Goal: Task Accomplishment & Management: Use online tool/utility

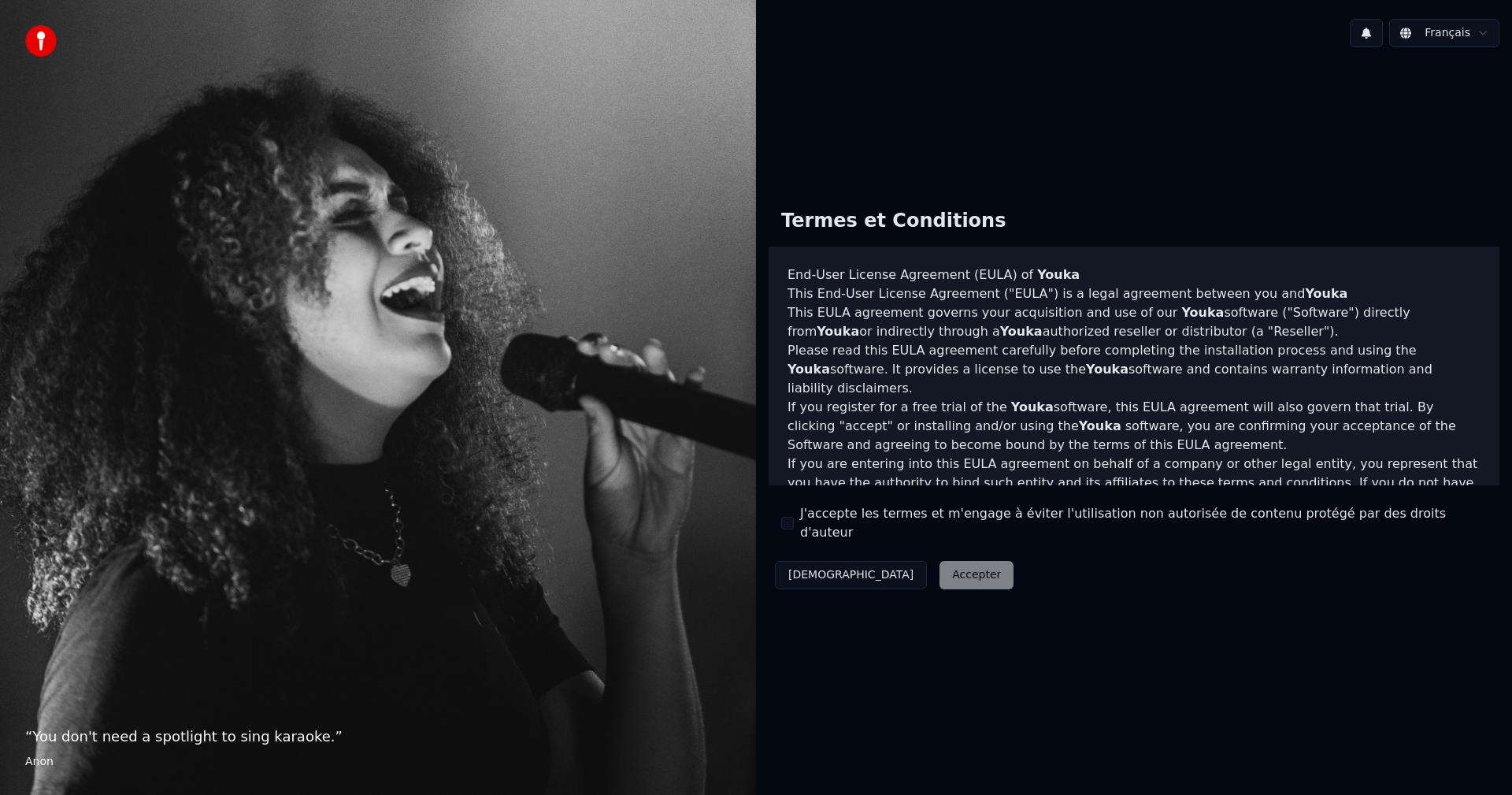
click at [864, 522] on label "J'accepte les termes et m'engage à éviter l'utilisation non autorisée de conten…" at bounding box center [1143, 523] width 687 height 38
click at [794, 522] on button "J'accepte les termes et m'engage à éviter l'utilisation non autorisée de conten…" at bounding box center [788, 523] width 13 height 13
click at [939, 572] on button "Accepter" at bounding box center [977, 575] width 74 height 28
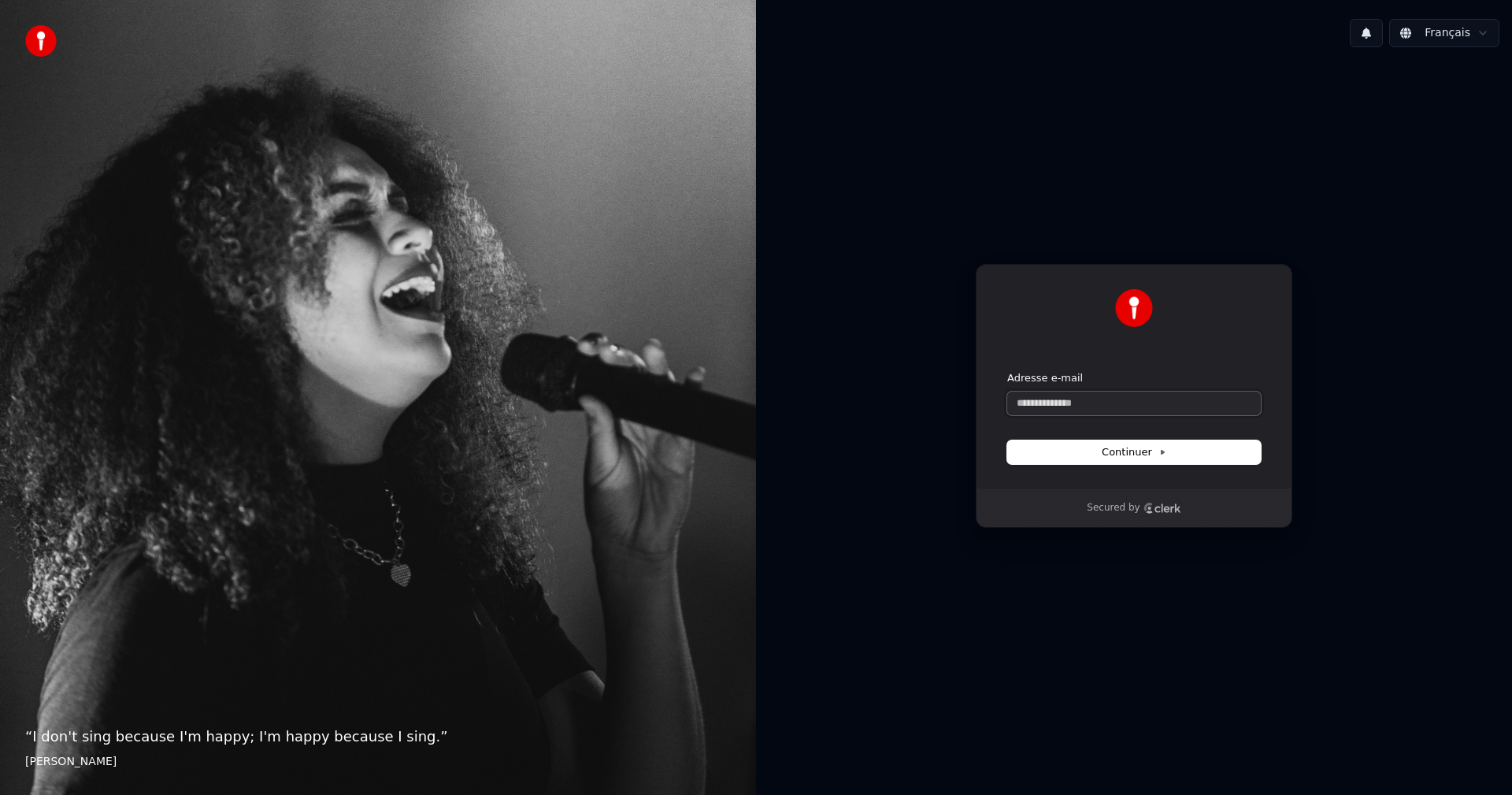
click at [1068, 409] on input "Adresse e-mail" at bounding box center [1134, 403] width 254 height 24
click at [1007, 371] on button "submit" at bounding box center [1007, 371] width 0 height 0
type input "**********"
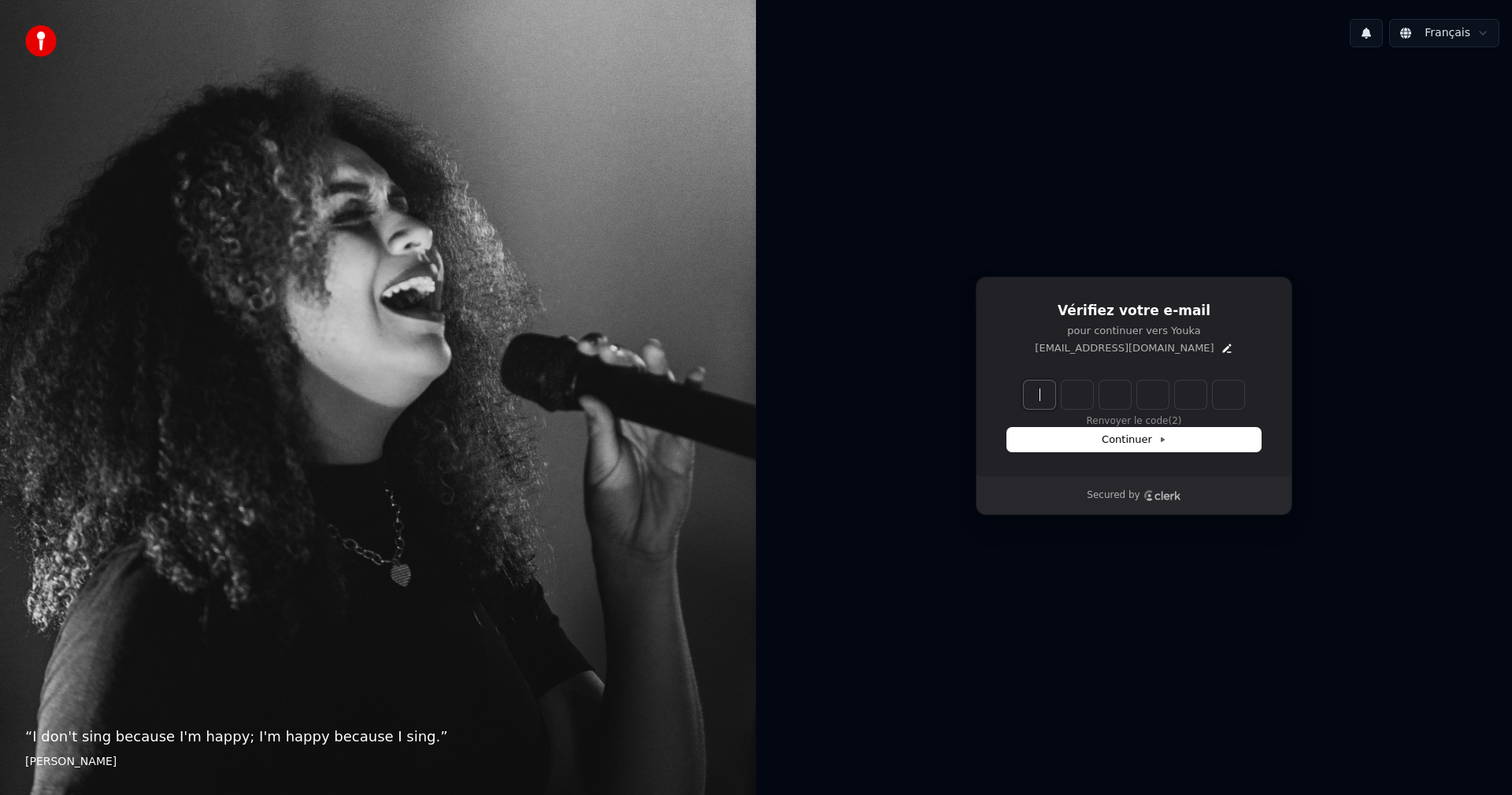
click at [1038, 406] on input "Enter verification code" at bounding box center [1150, 395] width 252 height 28
paste input "******"
type input "******"
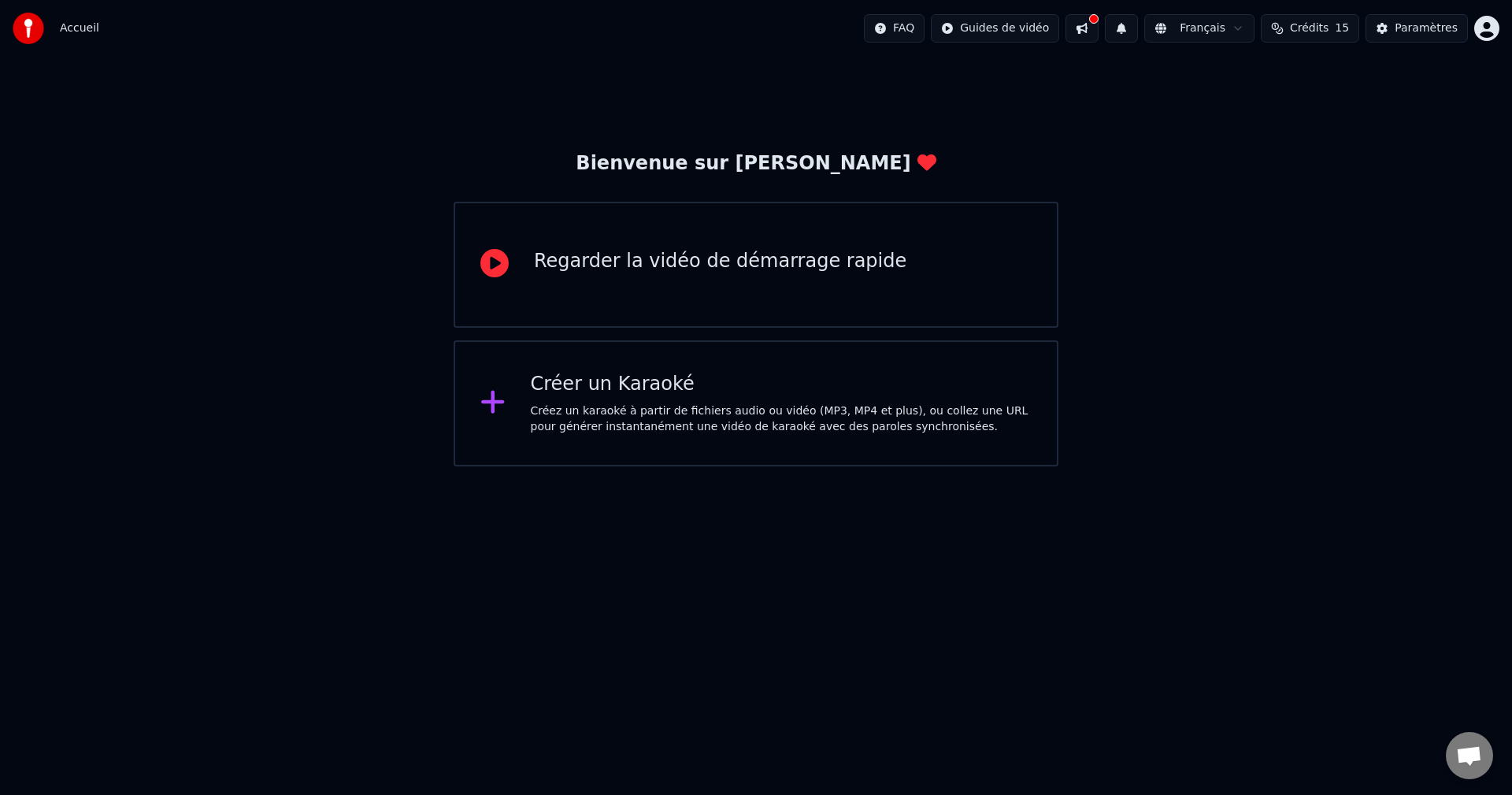
click at [831, 428] on div "Créez un karaoké à partir de fichiers audio ou vidéo (MP3, MP4 et plus), ou col…" at bounding box center [781, 419] width 501 height 32
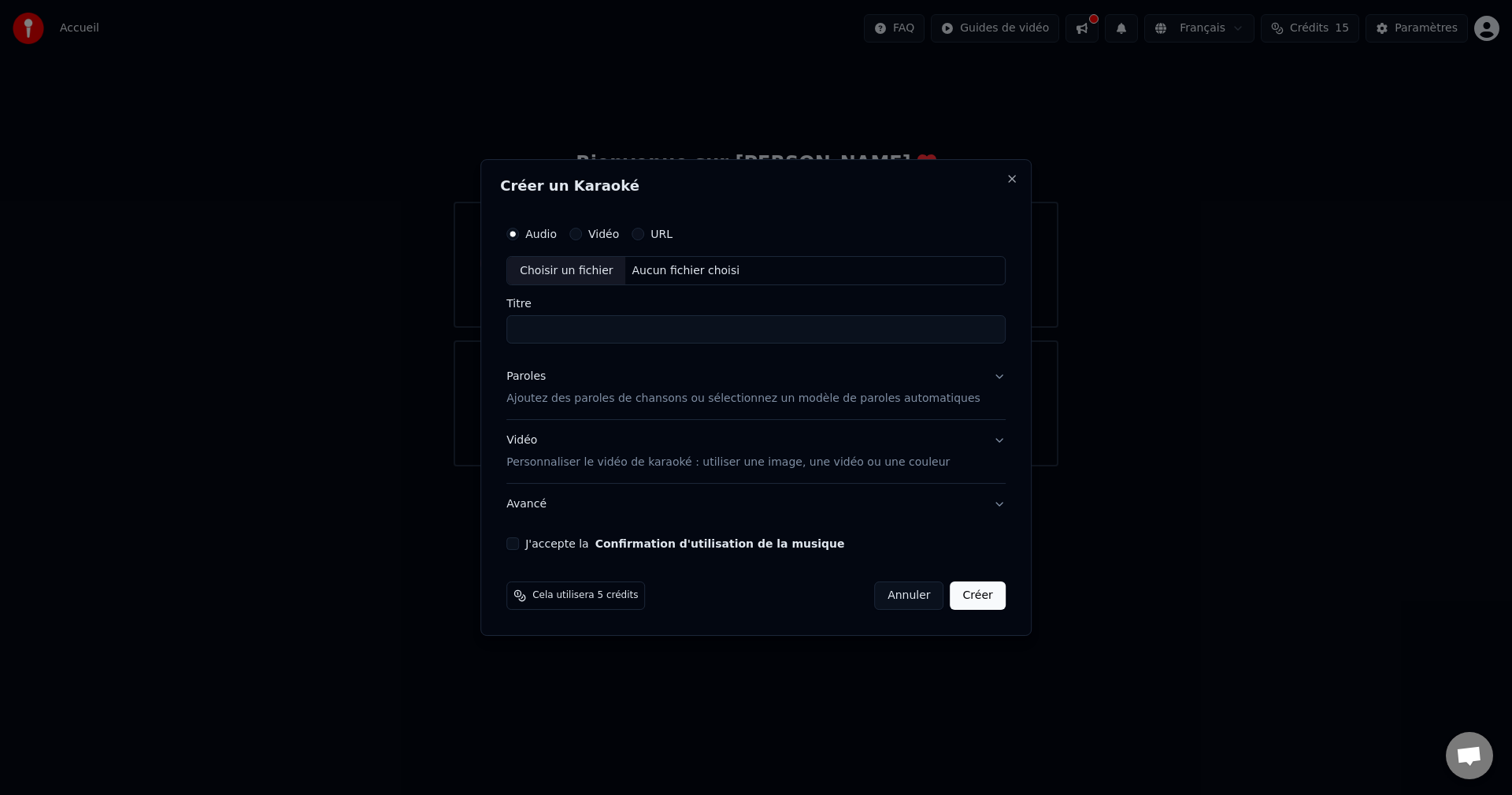
click at [603, 270] on div "Choisir un fichier" at bounding box center [565, 271] width 118 height 28
type input "**********"
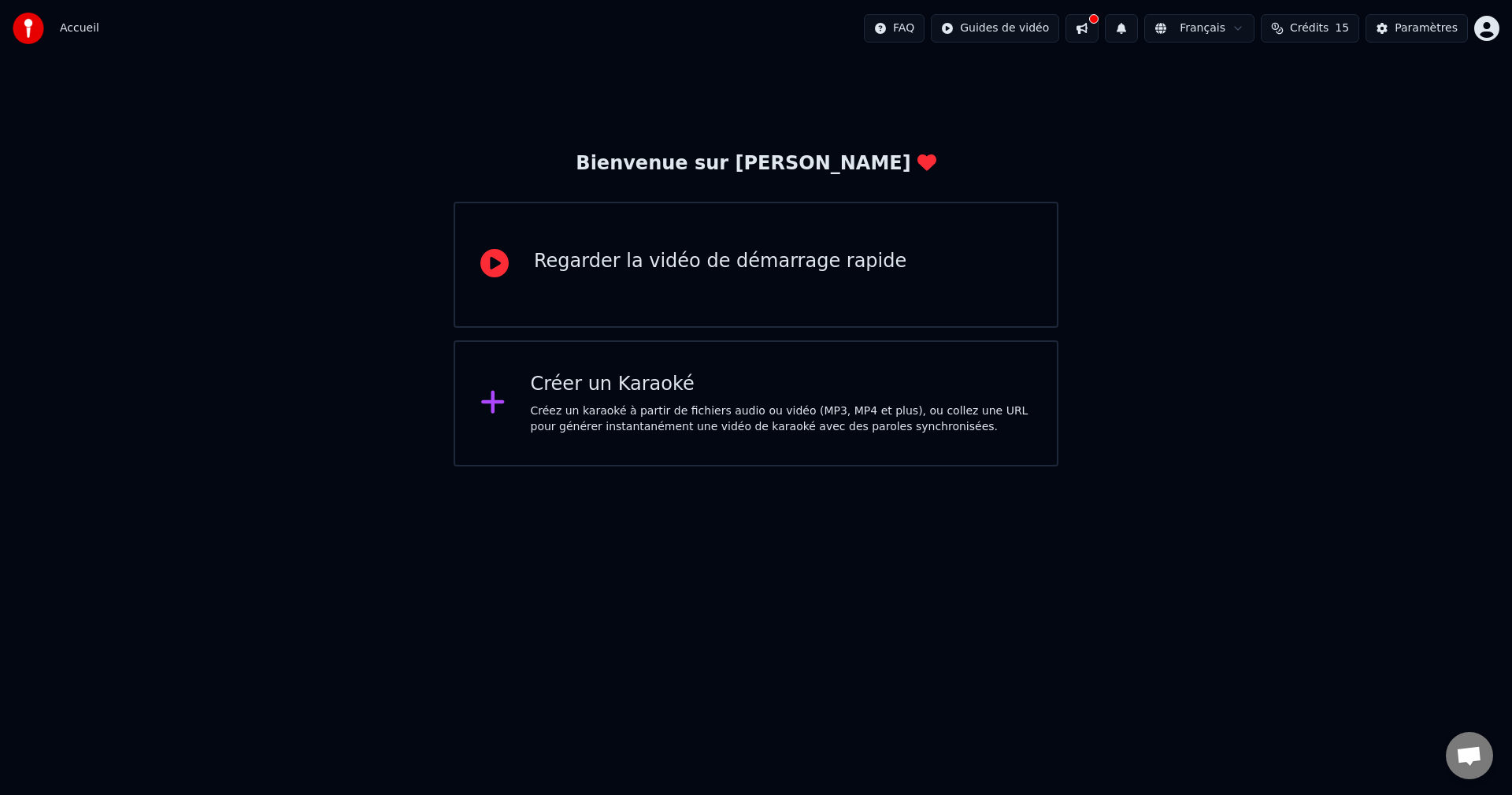
click at [851, 408] on div "Créez un karaoké à partir de fichiers audio ou vidéo (MP3, MP4 et plus), ou col…" at bounding box center [781, 419] width 501 height 32
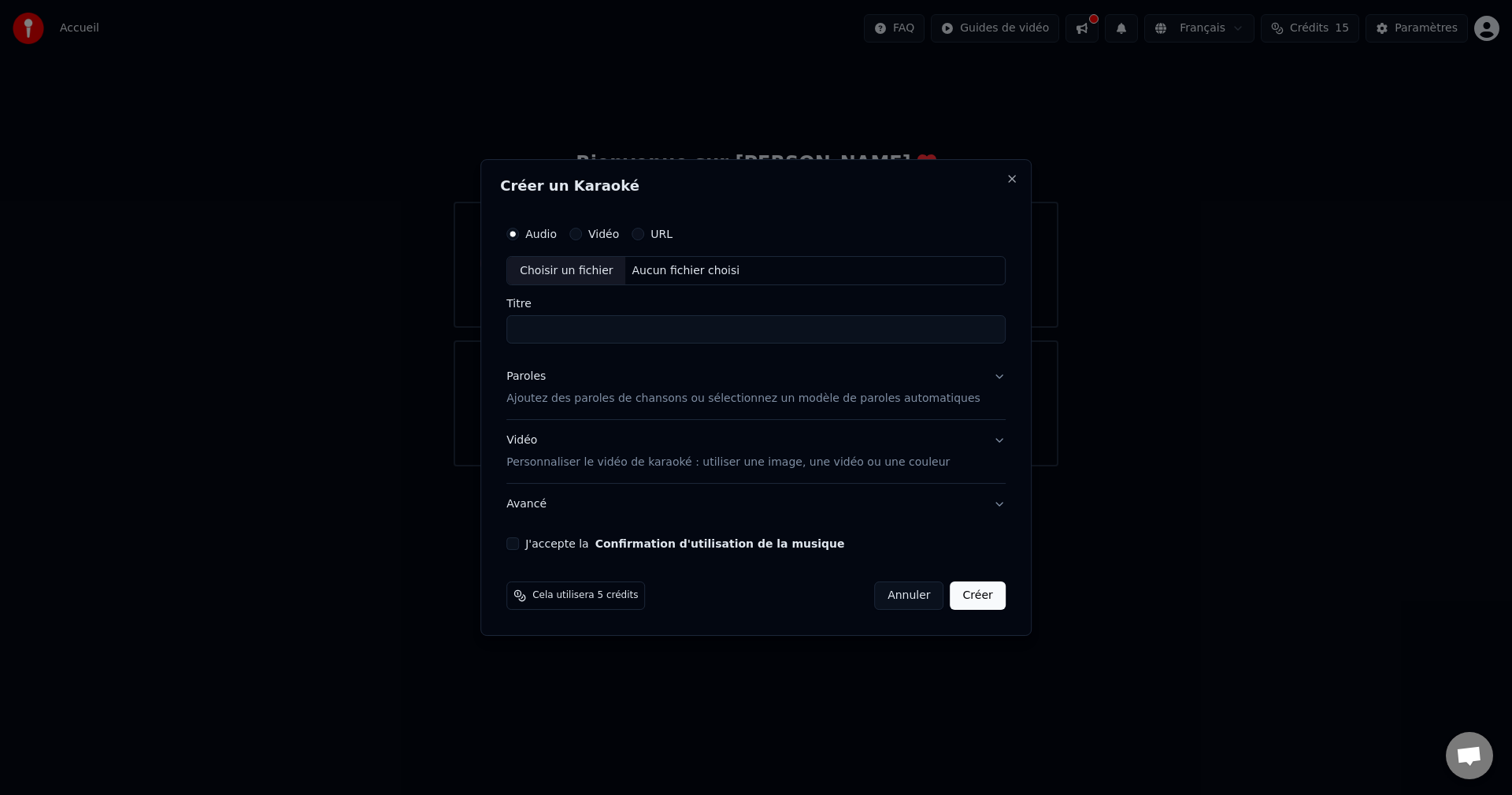
click at [705, 339] on input "Titre" at bounding box center [755, 330] width 499 height 28
click at [573, 269] on div "Choisir un fichier" at bounding box center [565, 271] width 118 height 28
type input "**********"
click at [958, 402] on button "Paroles Ajoutez des paroles de chansons ou sélectionnez un modèle de paroles au…" at bounding box center [755, 388] width 499 height 63
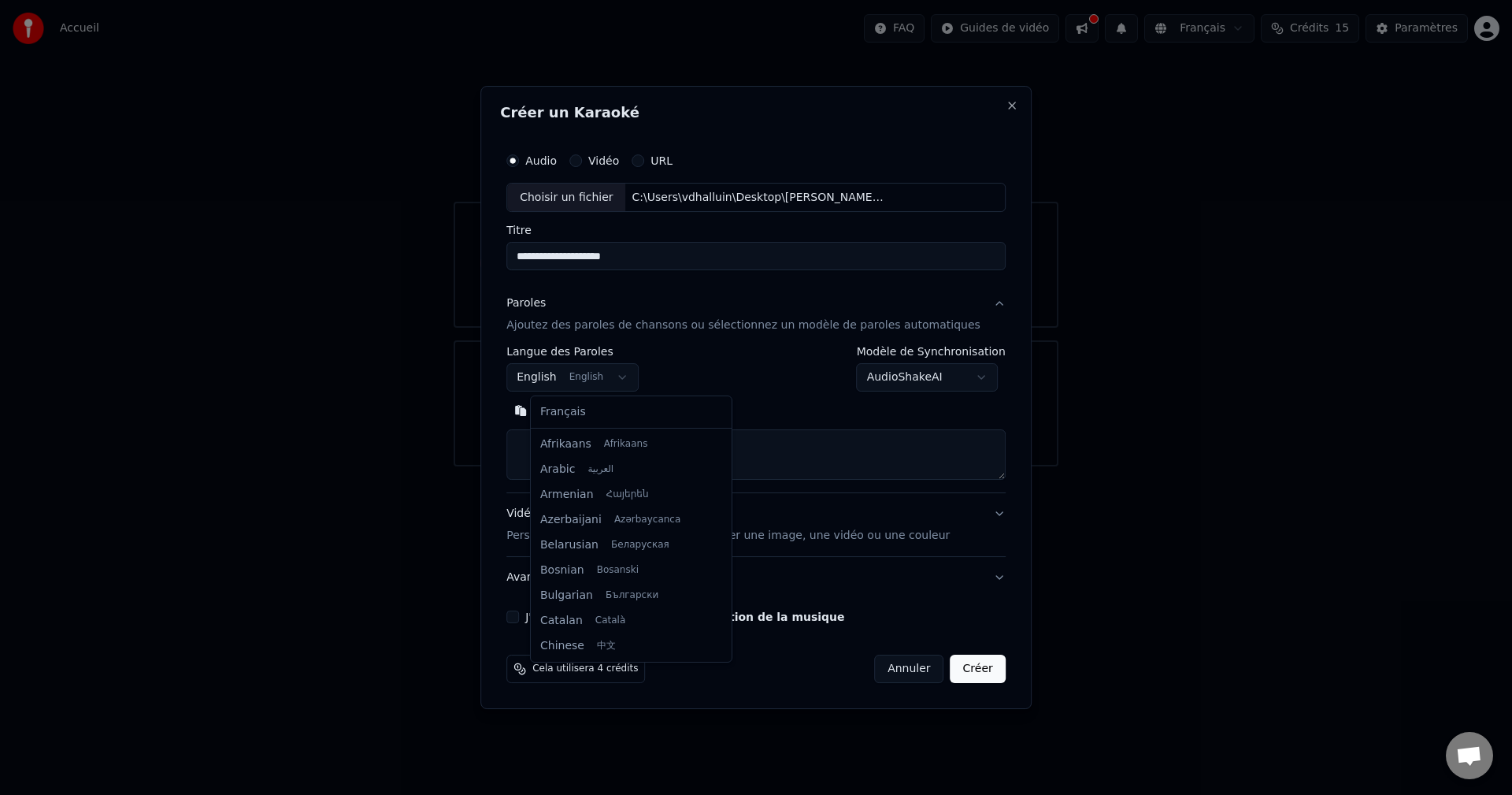
click at [569, 375] on body "**********" at bounding box center [756, 233] width 1512 height 467
select select "**"
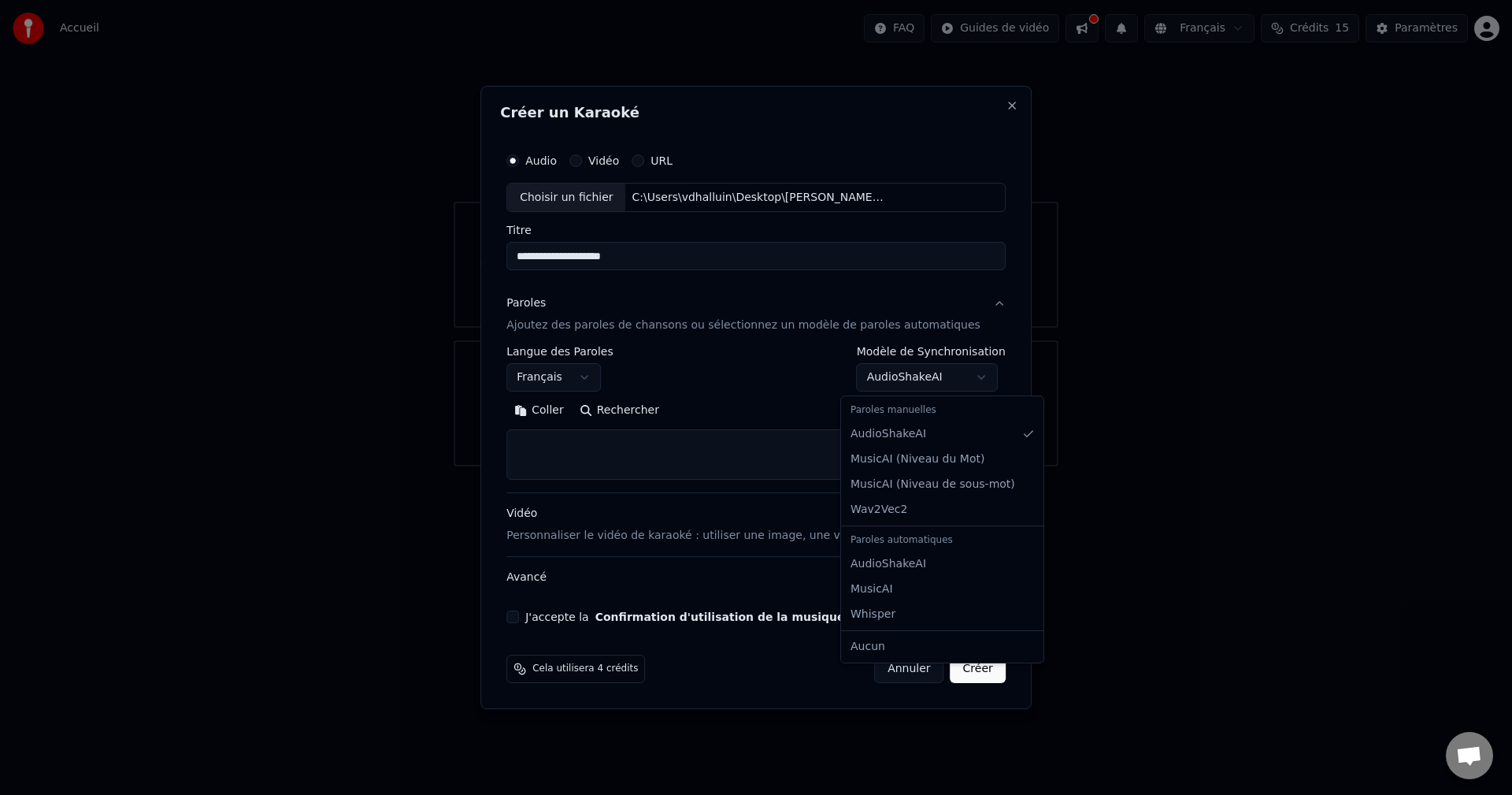
click at [890, 378] on body "**********" at bounding box center [756, 233] width 1512 height 467
select select "**********"
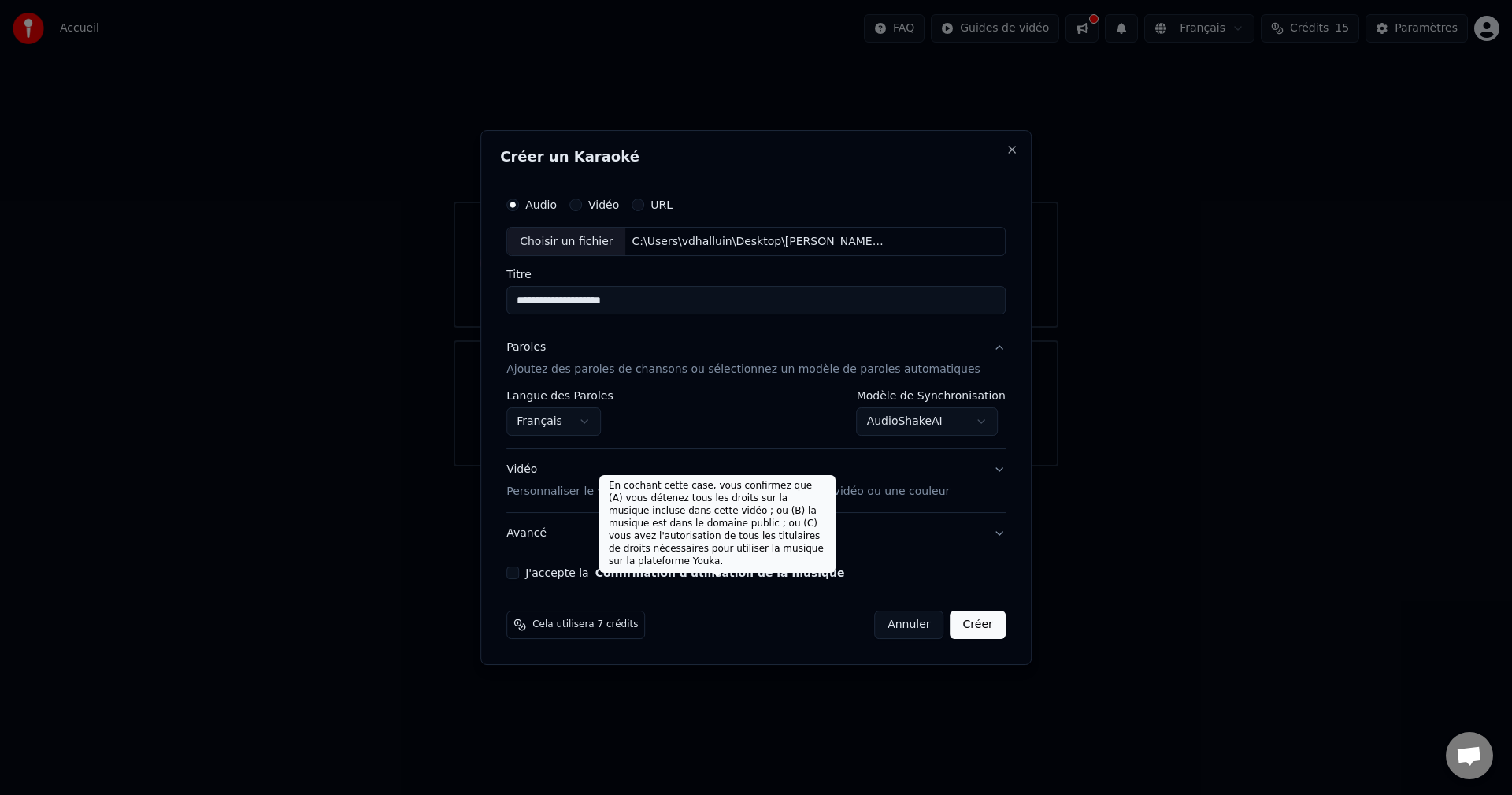
click at [775, 574] on button "Confirmation d'utilisation de la musique" at bounding box center [720, 573] width 250 height 11
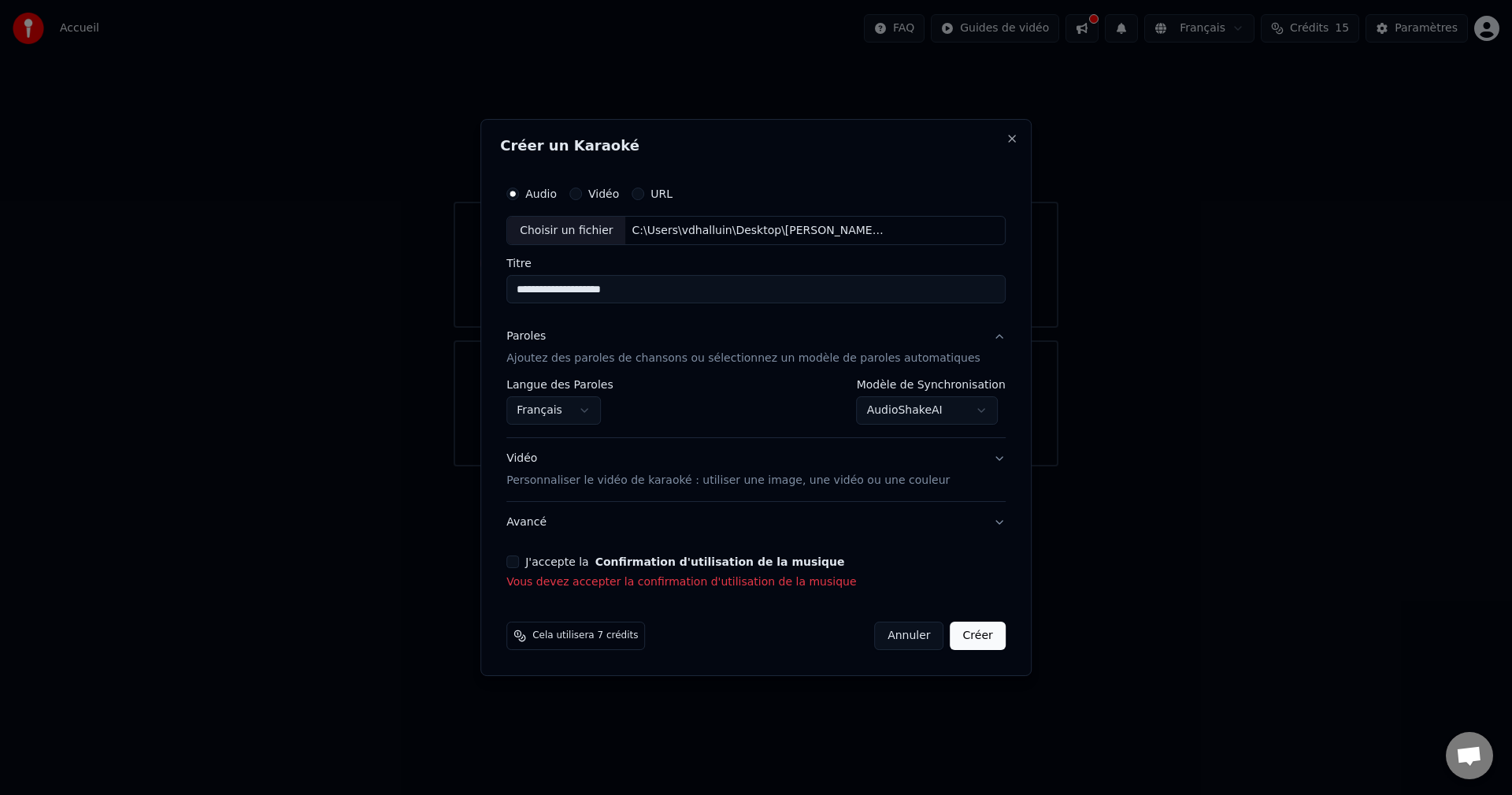
click at [519, 567] on button "J'accepte la Confirmation d'utilisation de la musique" at bounding box center [512, 562] width 13 height 13
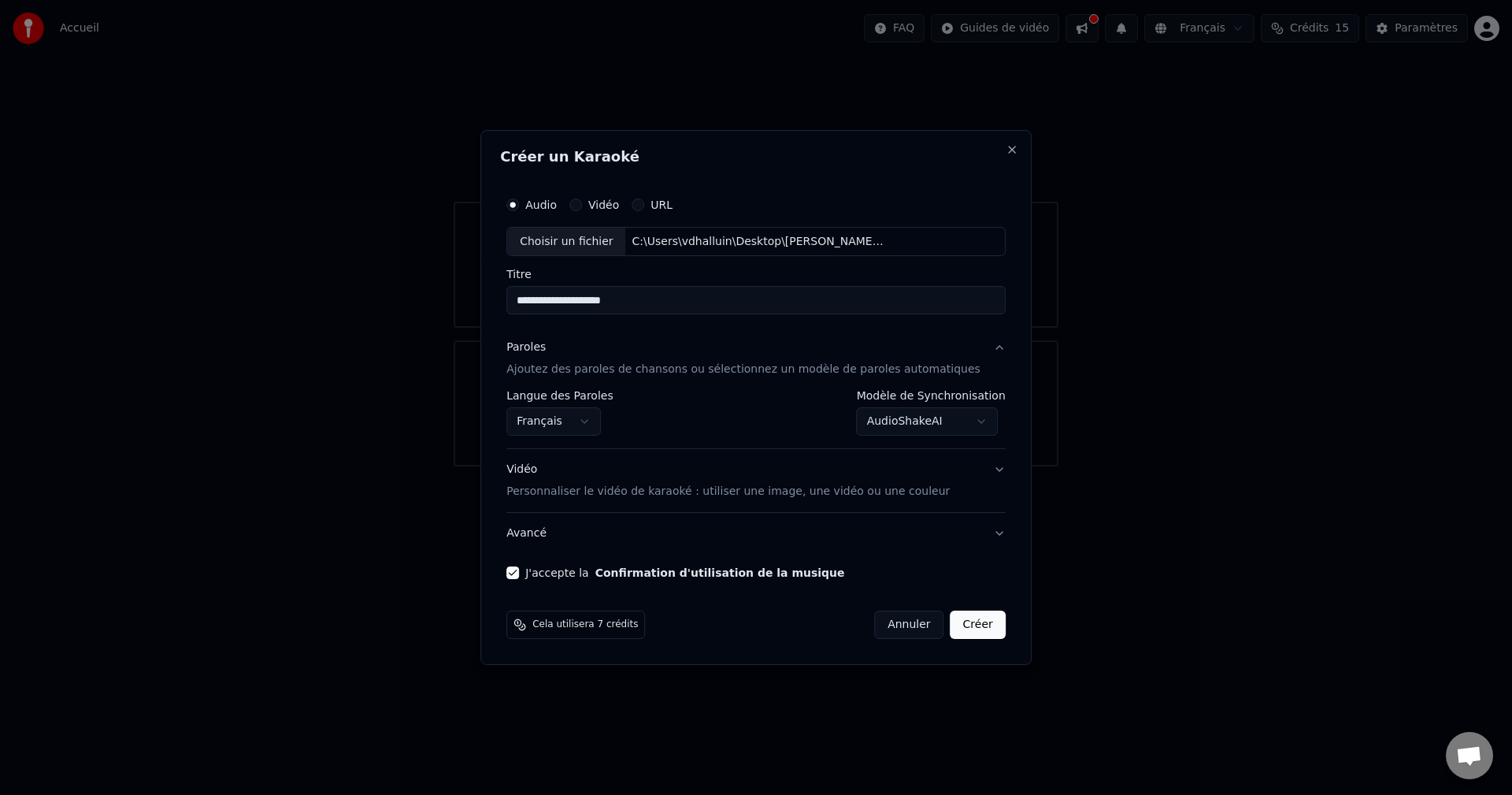
click at [962, 616] on button "Créer" at bounding box center [978, 625] width 55 height 28
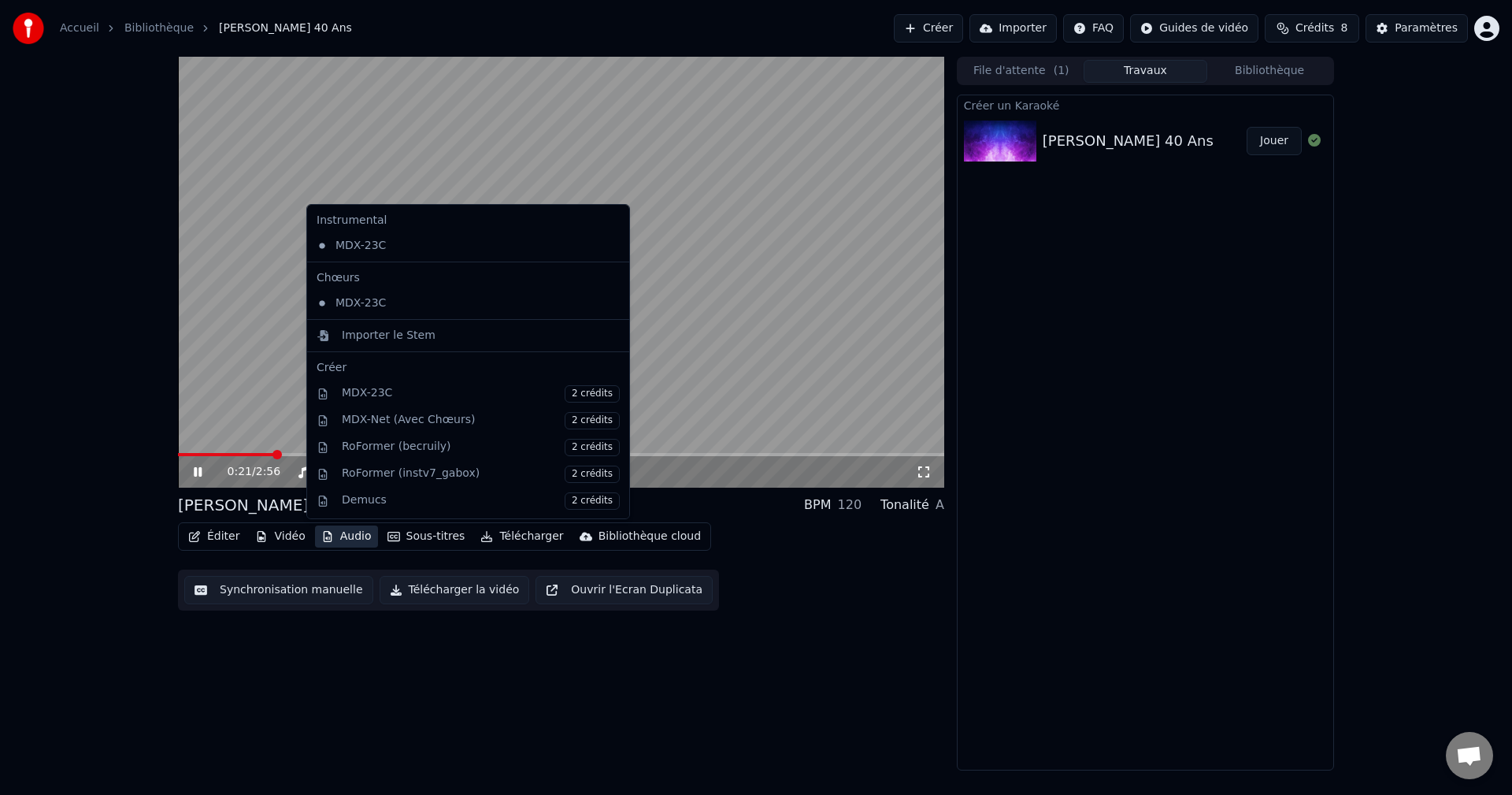
click at [346, 536] on button "Audio" at bounding box center [346, 536] width 63 height 22
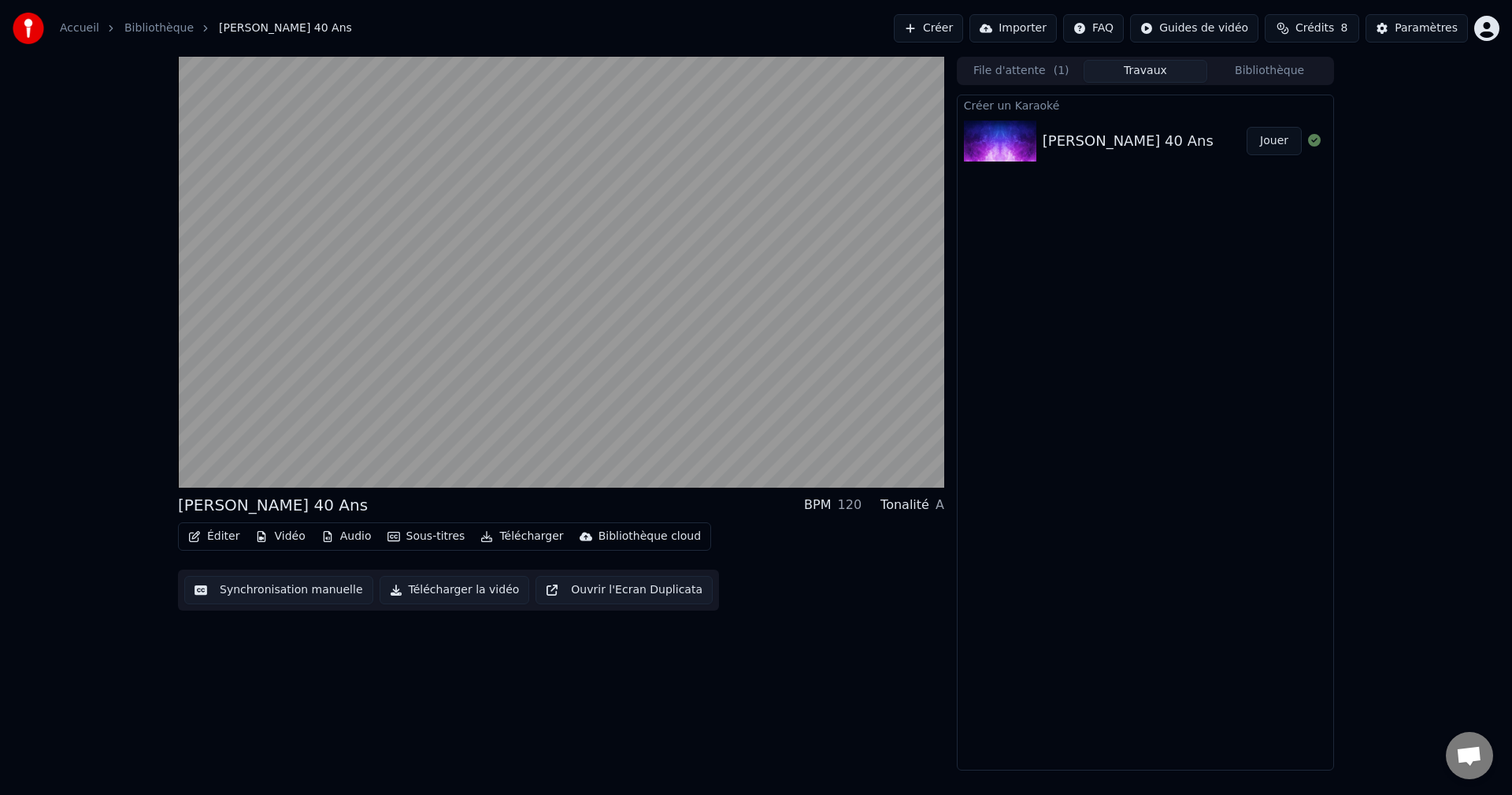
click at [181, 663] on div "Anniv François 40 Ans BPM 120 Tonalité A Éditer Vidéo Audio Sous-titres Télécha…" at bounding box center [561, 414] width 766 height 714
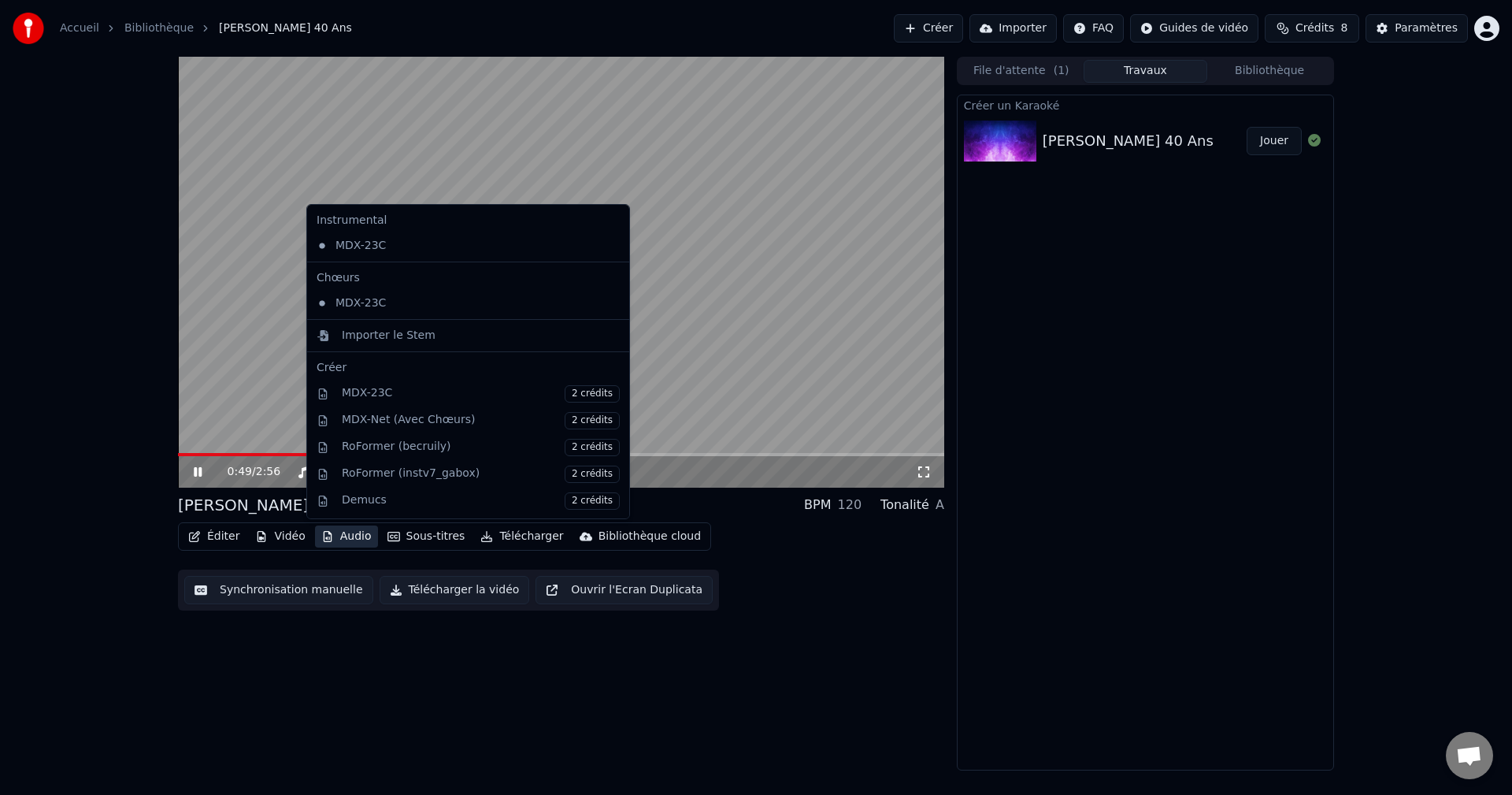
click at [333, 534] on button "Audio" at bounding box center [346, 536] width 63 height 22
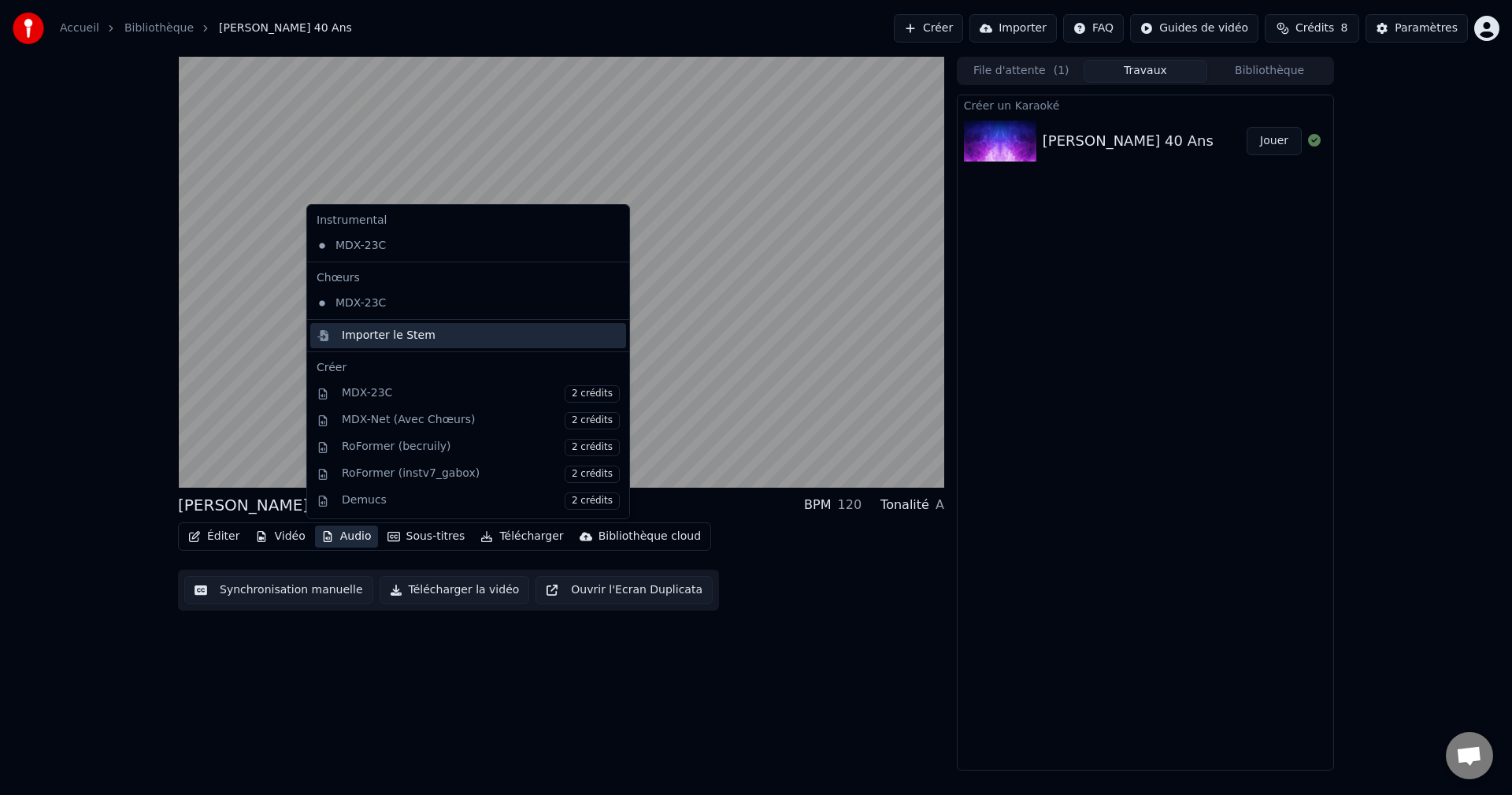
click at [439, 335] on div "Importer le Stem" at bounding box center [481, 335] width 278 height 16
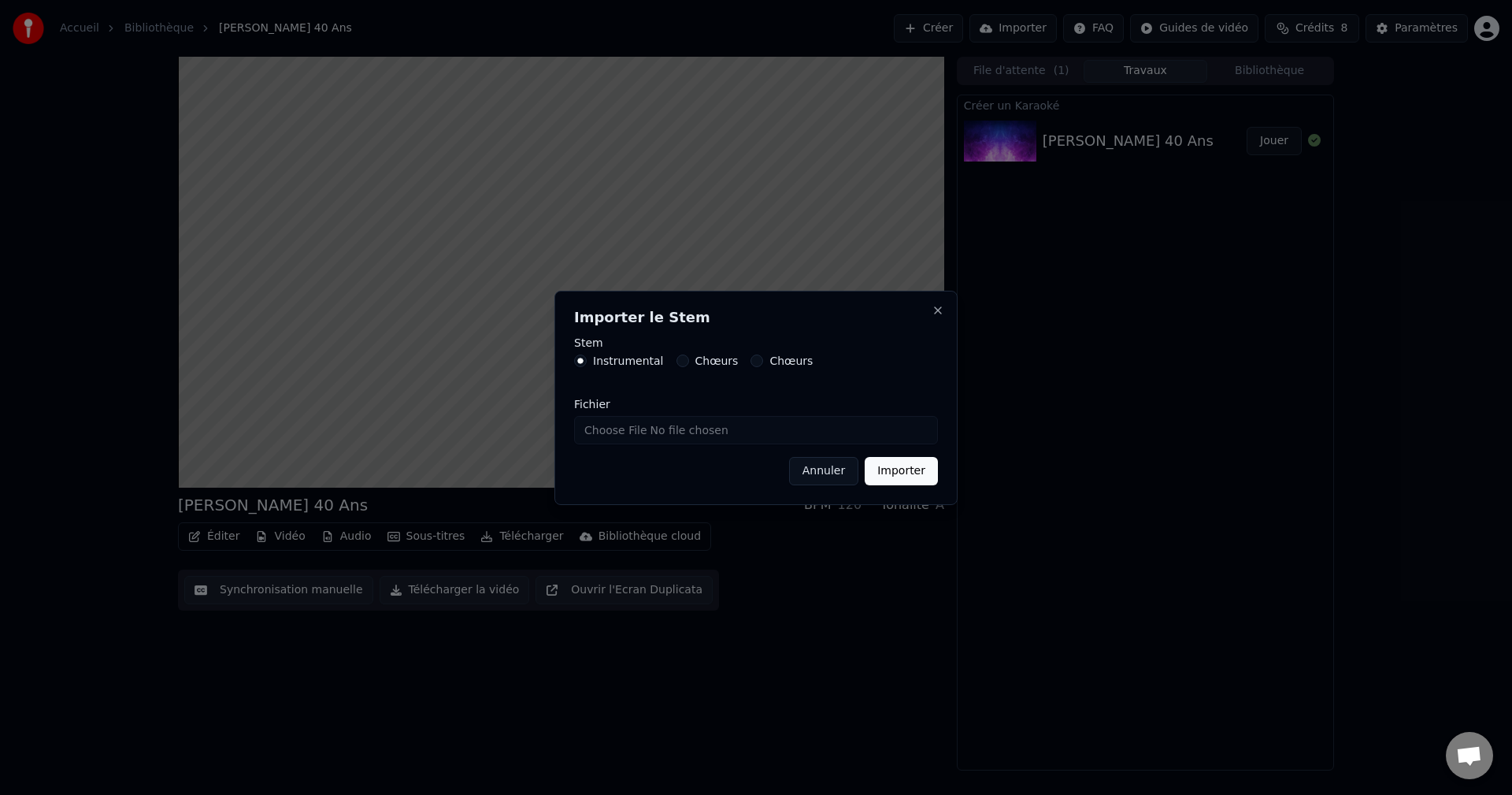
click at [712, 366] on label "Chœurs" at bounding box center [716, 361] width 43 height 11
click at [690, 367] on button "Chœurs" at bounding box center [683, 361] width 13 height 13
click at [811, 476] on button "Annuler" at bounding box center [824, 471] width 70 height 28
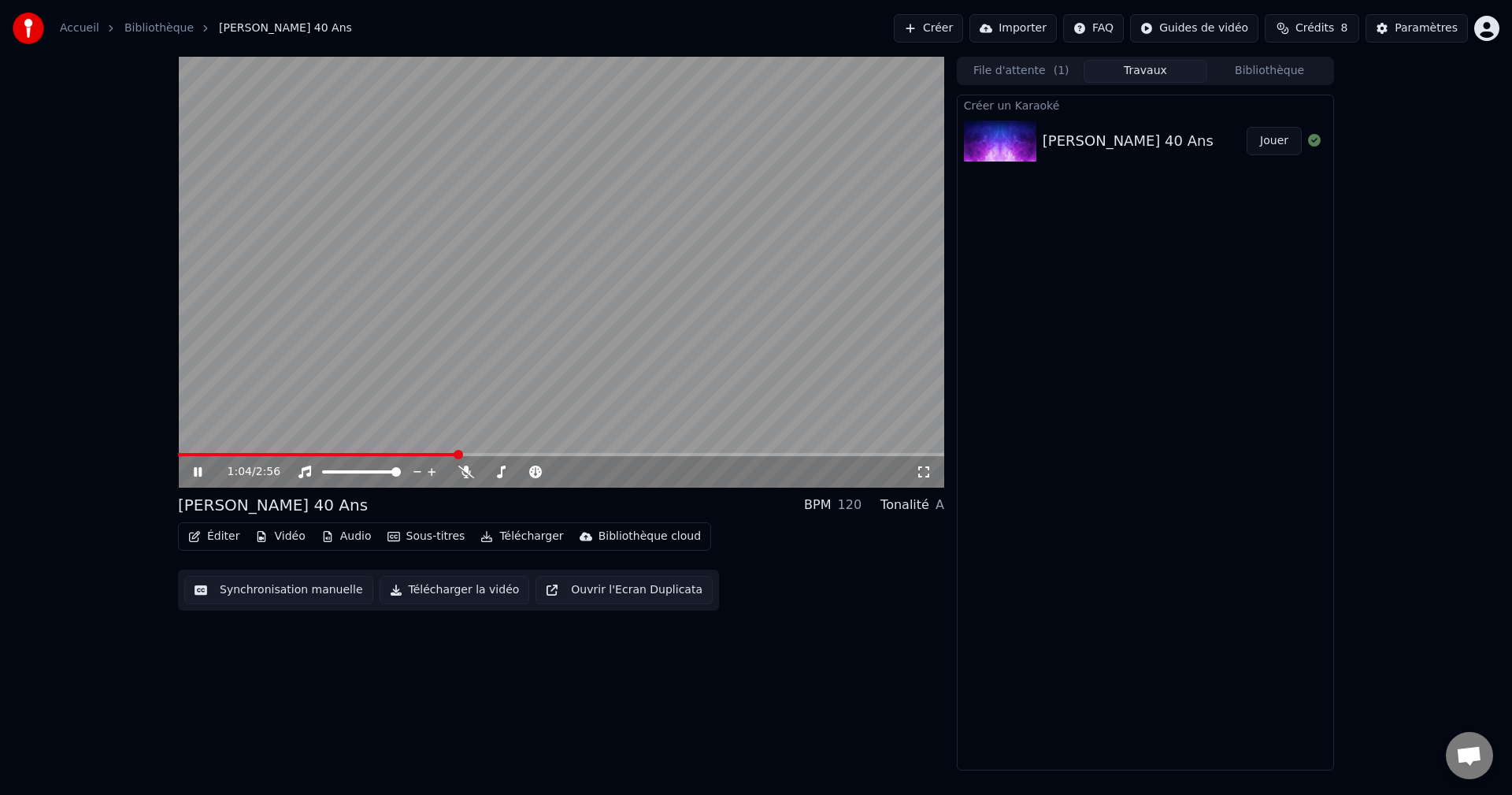
click at [1264, 136] on button "Jouer" at bounding box center [1275, 141] width 55 height 28
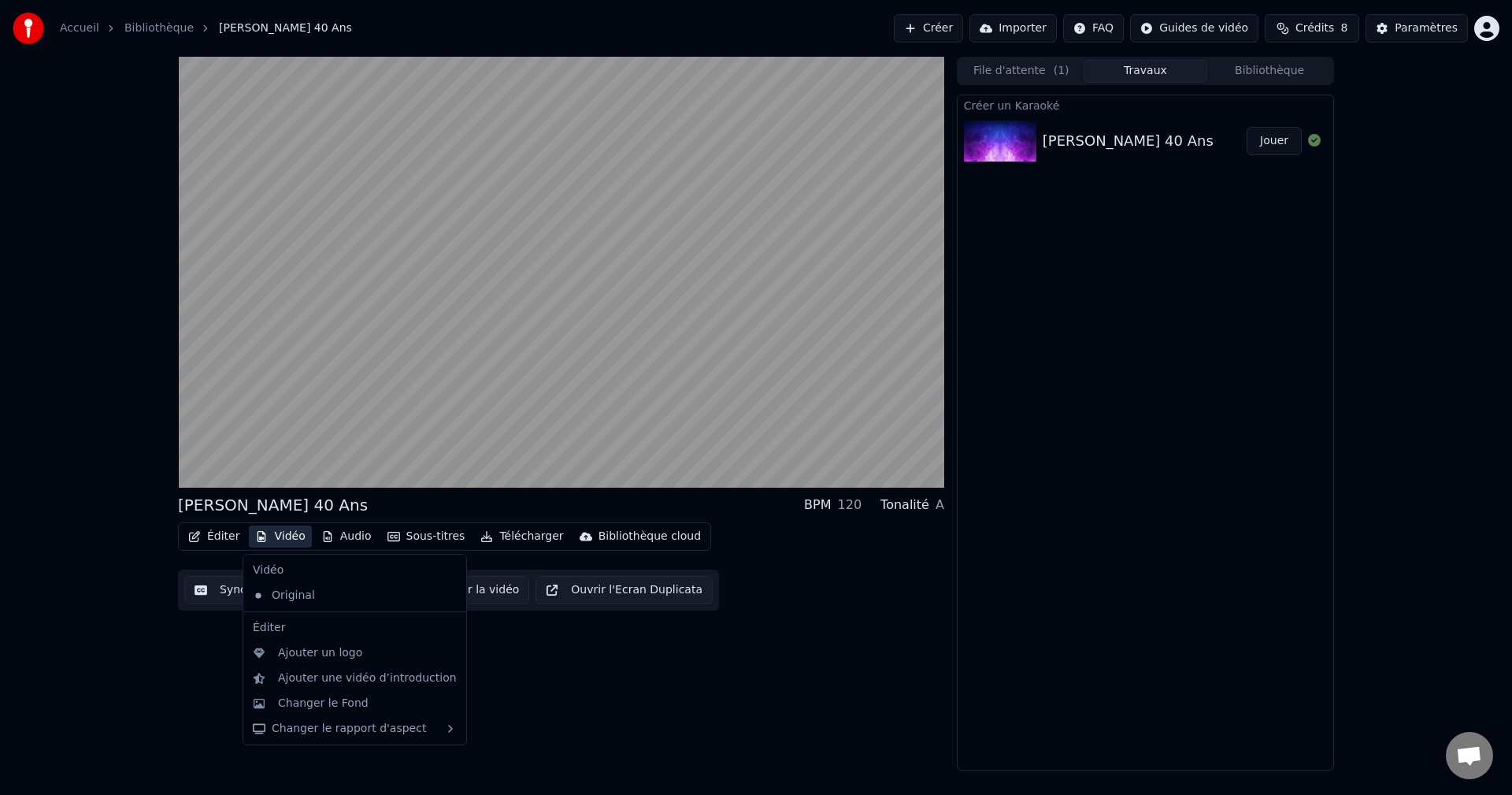
click at [262, 533] on icon "button" at bounding box center [262, 536] width 9 height 11
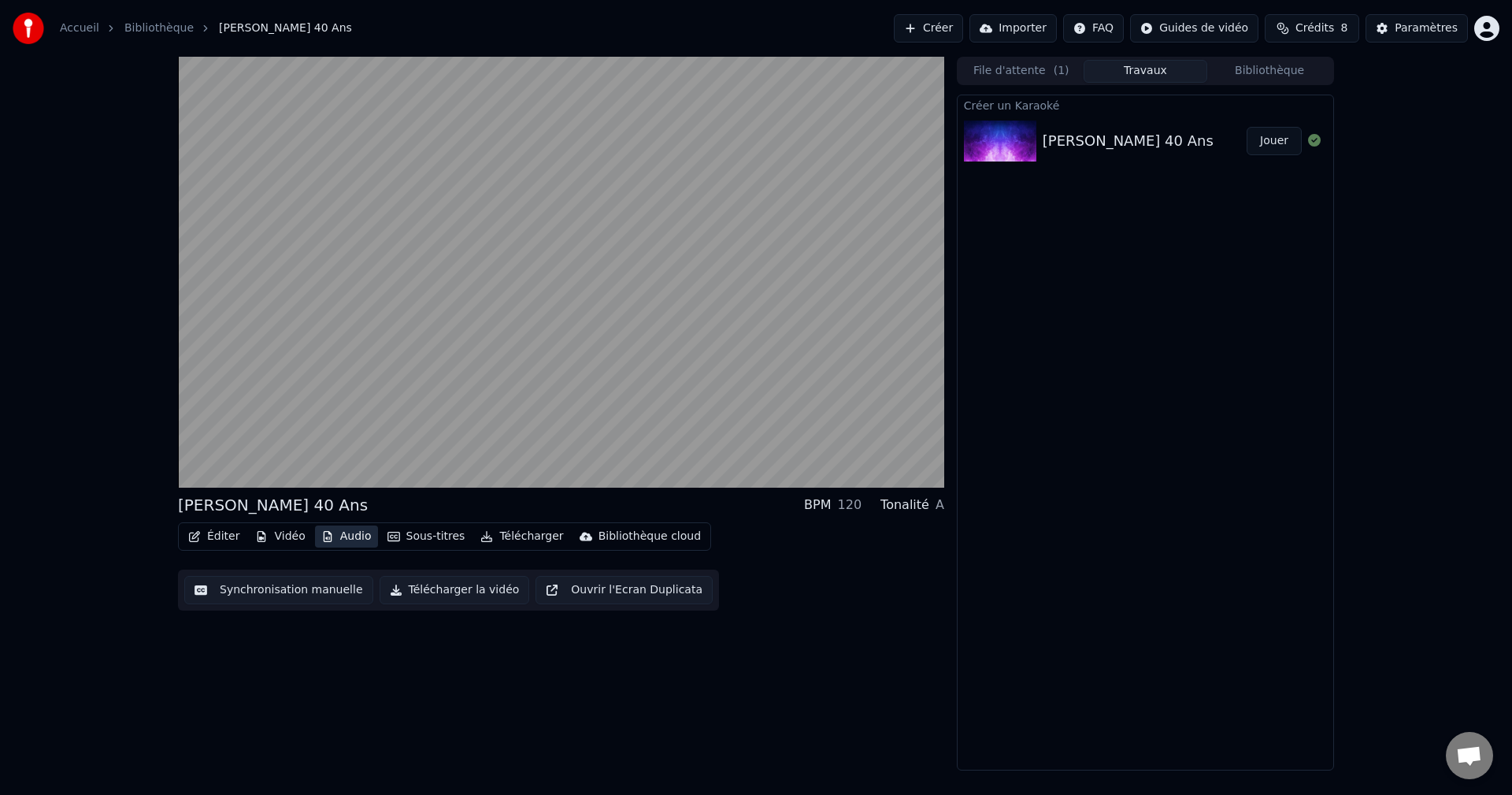
click at [321, 532] on icon "button" at bounding box center [327, 536] width 13 height 11
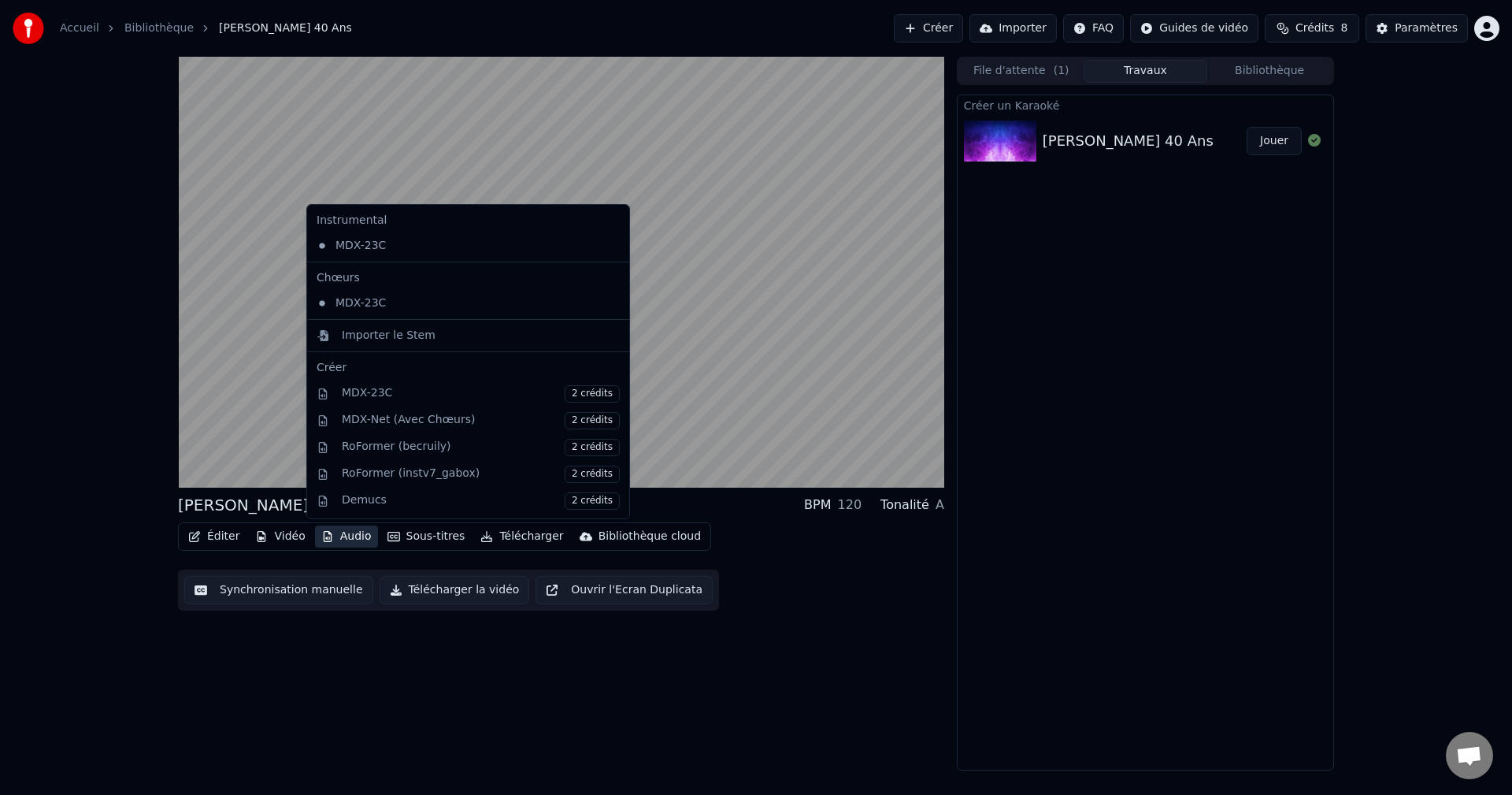
click at [335, 536] on button "Audio" at bounding box center [346, 536] width 63 height 22
click at [350, 301] on div "MDX-23C" at bounding box center [456, 304] width 293 height 25
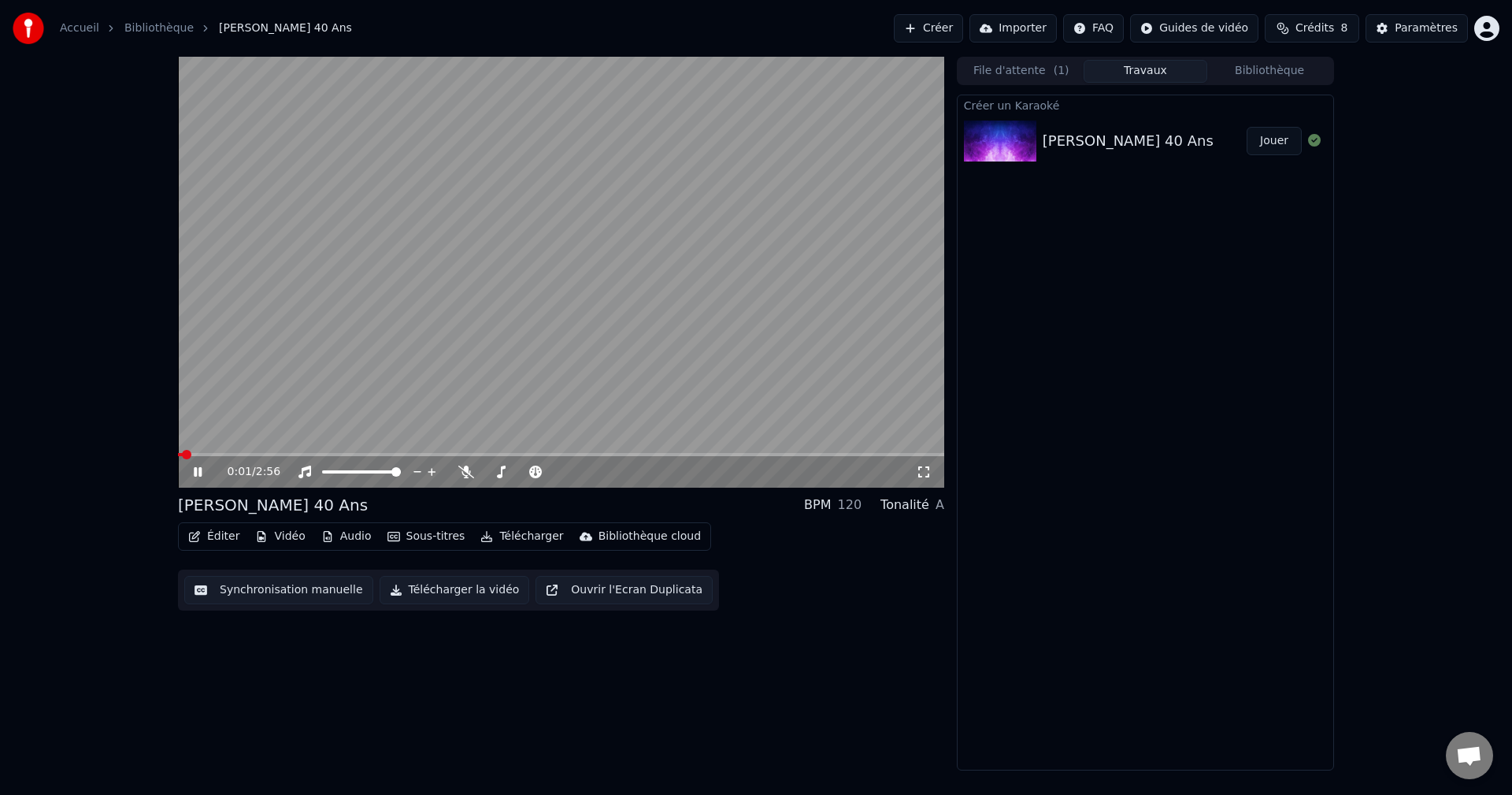
click at [181, 454] on span at bounding box center [180, 455] width 5 height 3
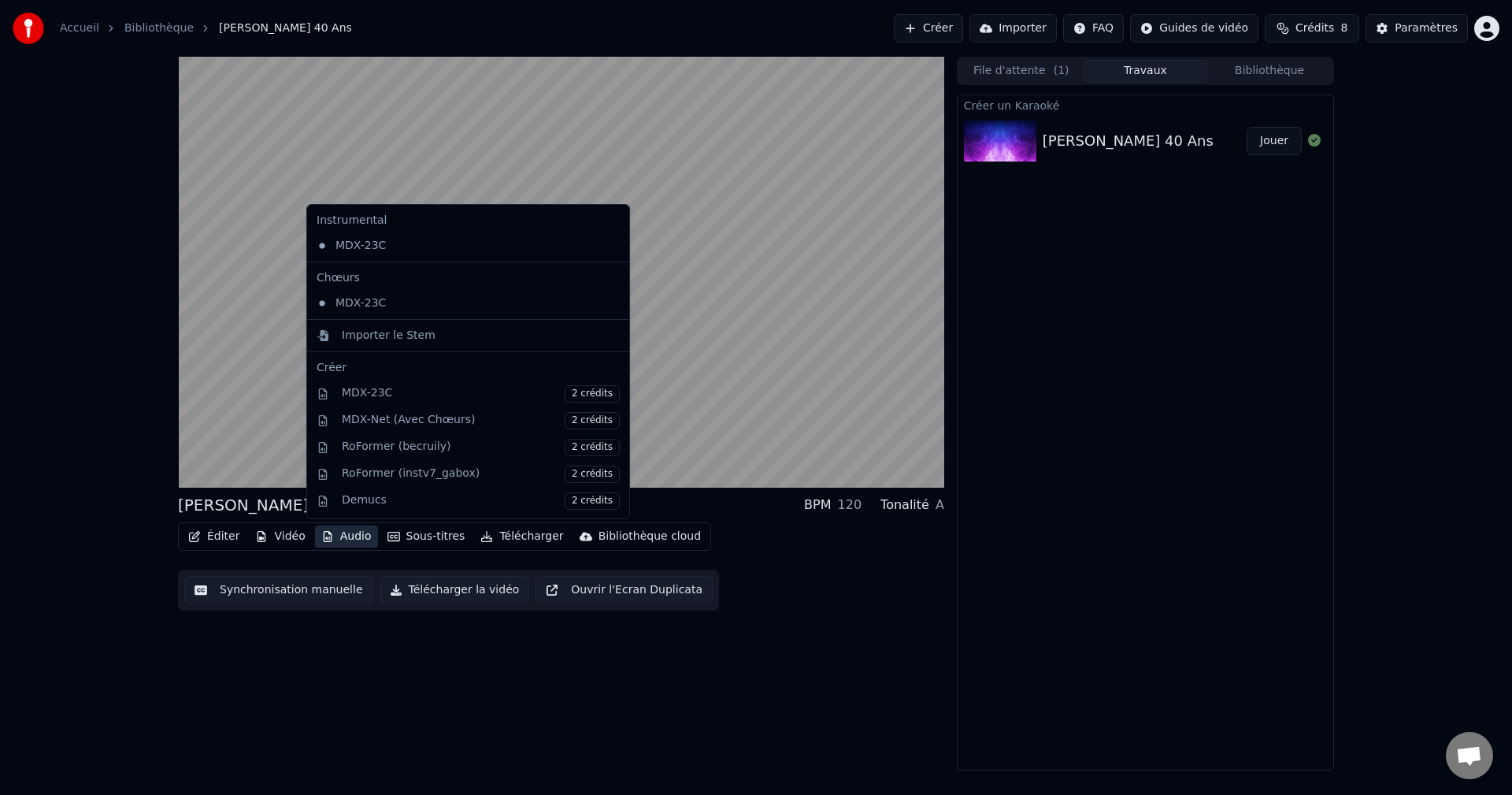
click at [345, 538] on button "Audio" at bounding box center [346, 536] width 63 height 22
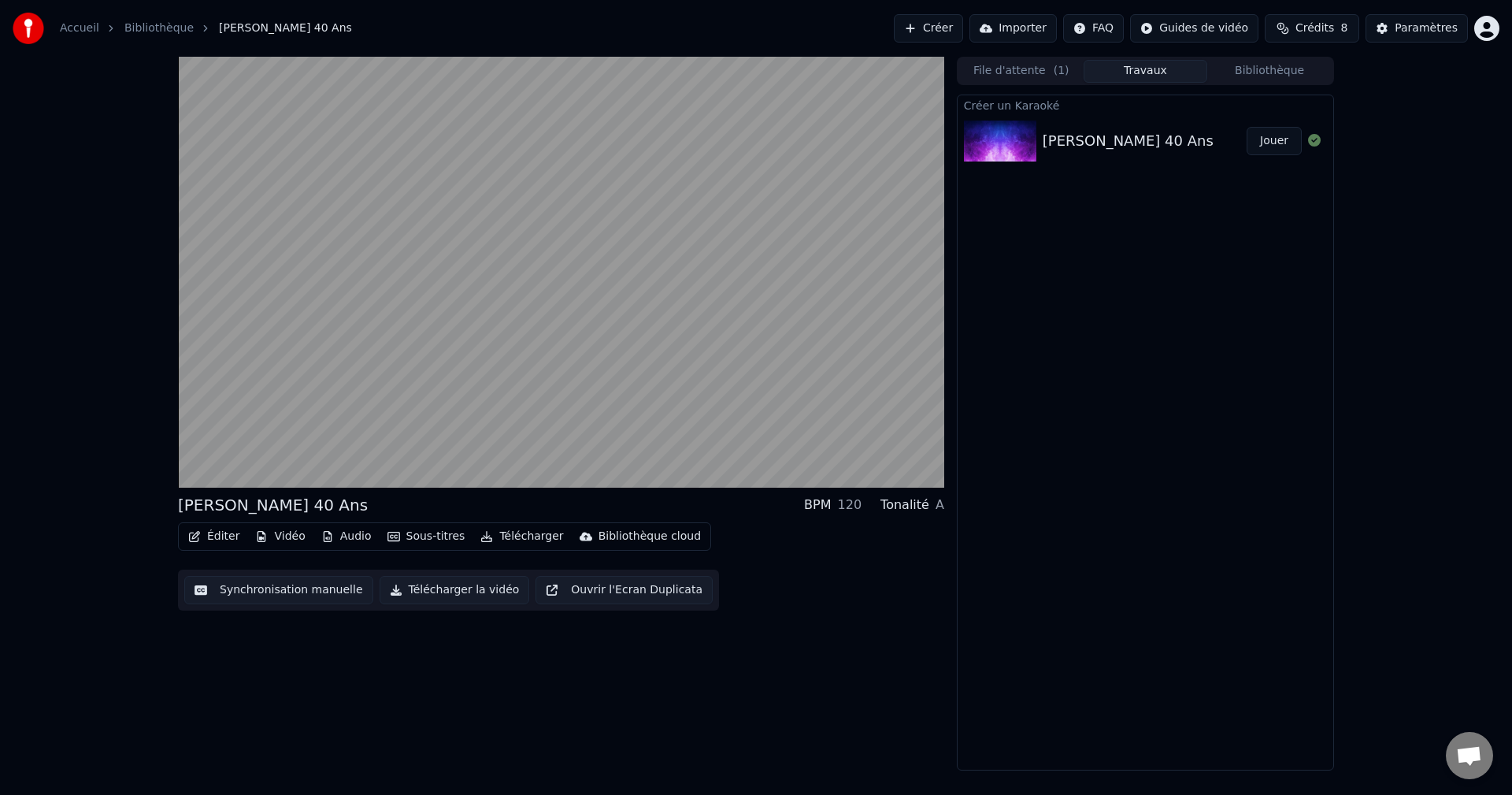
click at [292, 551] on div "Éditer Vidéo Audio Sous-titres Télécharger Bibliothèque cloud" at bounding box center [444, 536] width 533 height 28
click at [236, 536] on button "Éditer" at bounding box center [214, 536] width 64 height 22
click at [341, 664] on div "Anniv François 40 Ans BPM 120 Tonalité A Éditer Vidéo Audio Sous-titres Télécha…" at bounding box center [561, 414] width 766 height 714
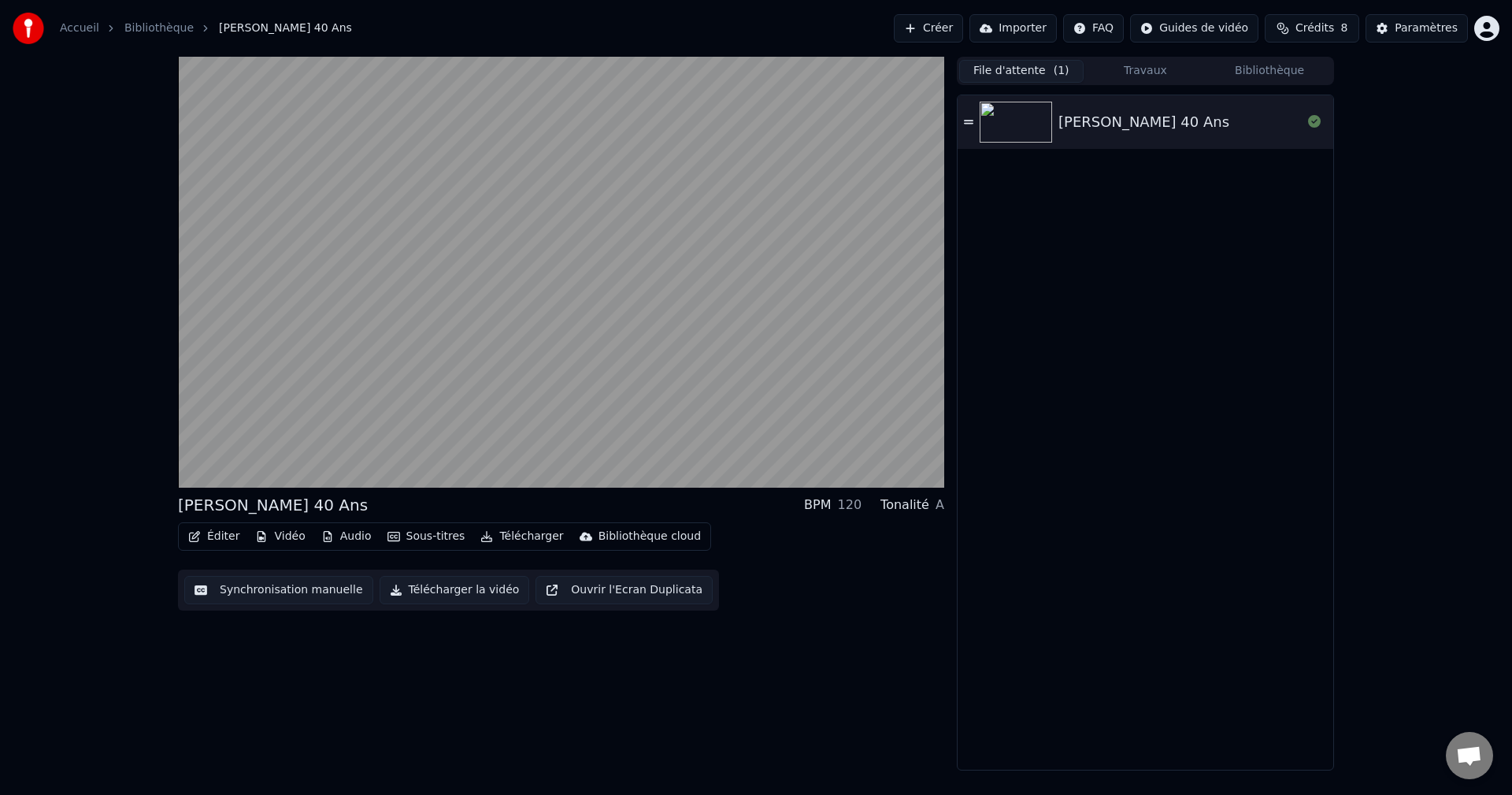
click at [1028, 69] on button "File d'attente ( 1 )" at bounding box center [1021, 71] width 124 height 23
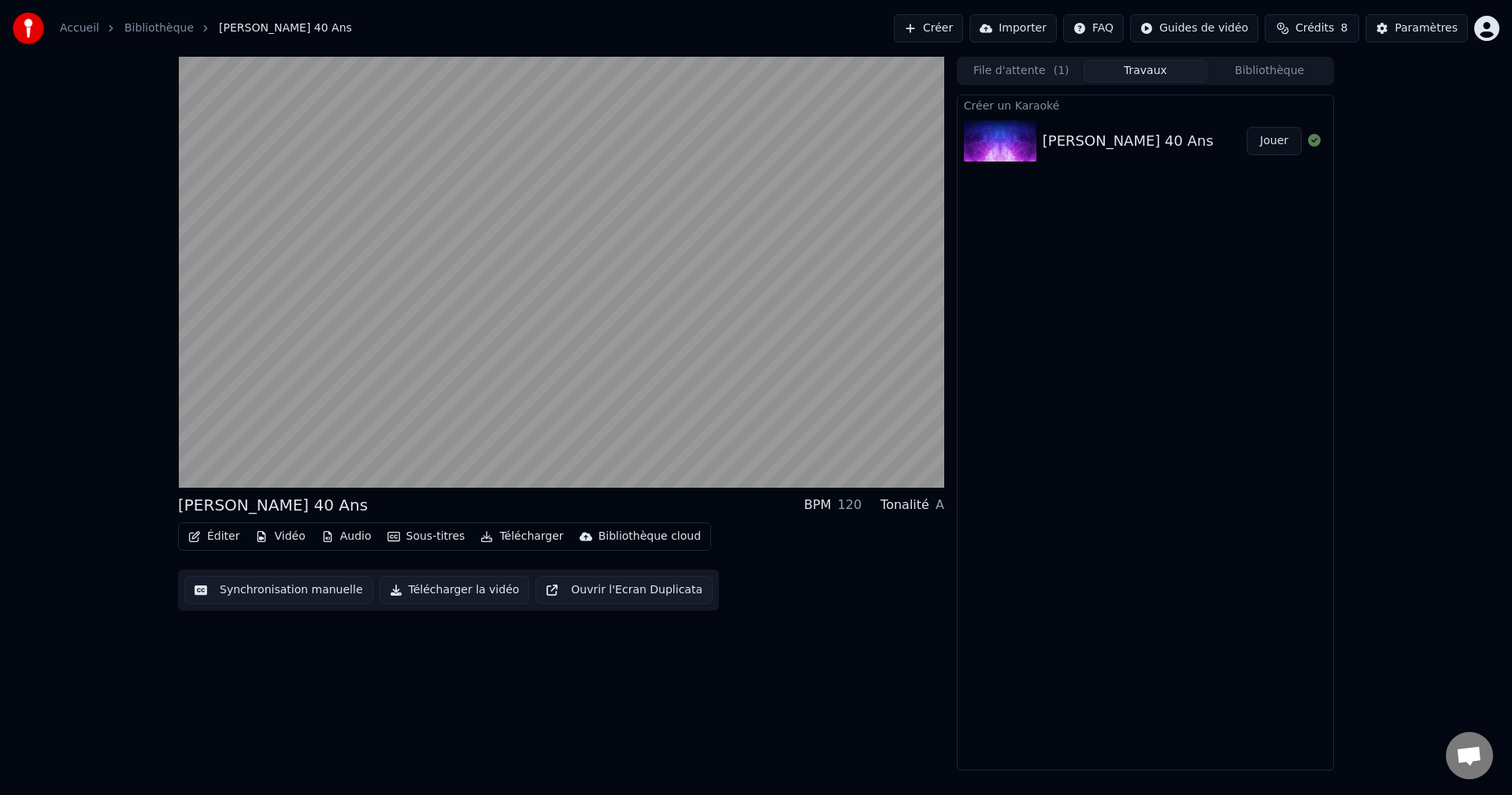
click at [1123, 78] on button "Travaux" at bounding box center [1146, 71] width 124 height 23
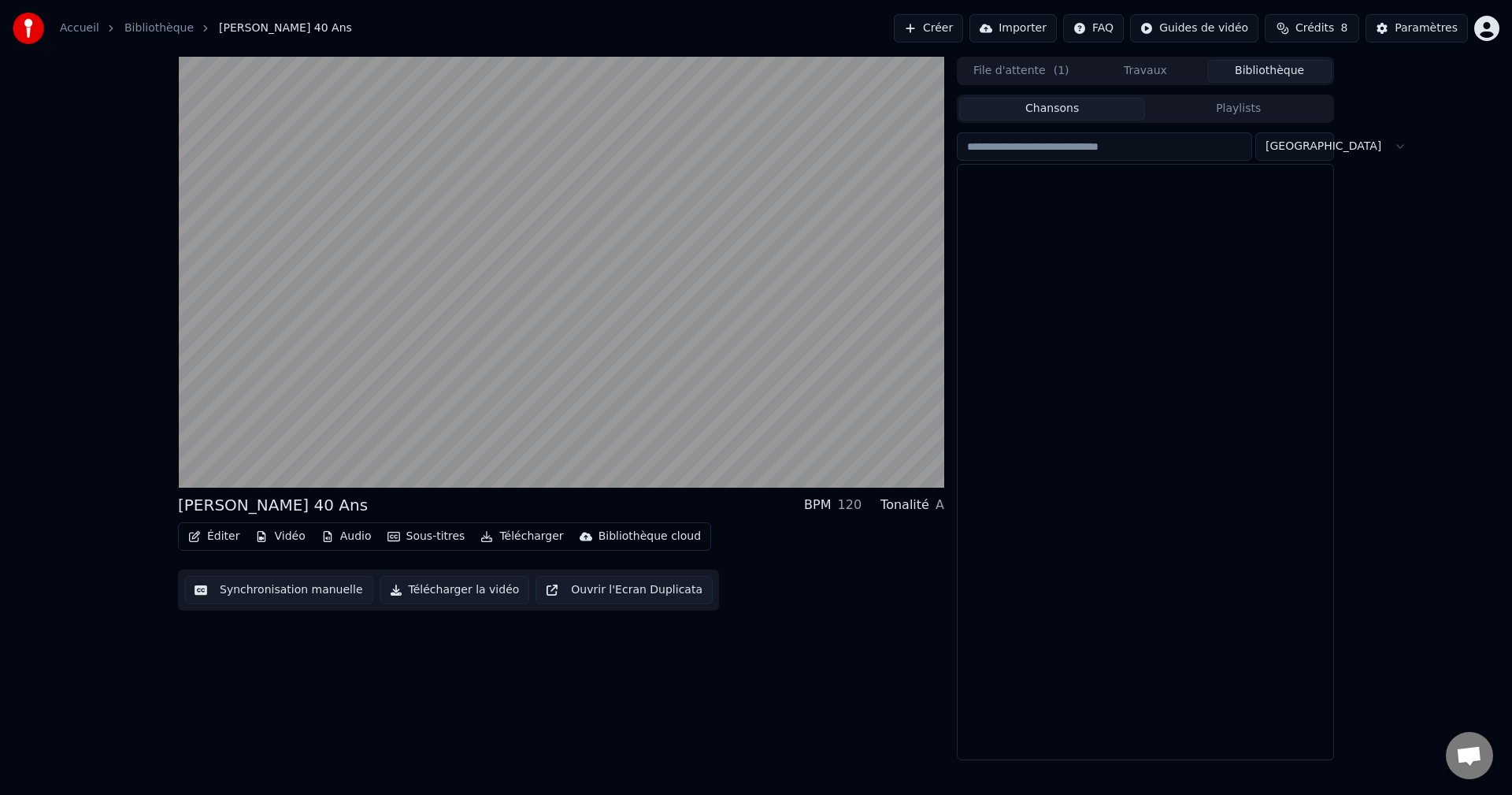
click at [1261, 72] on button "Bibliothèque" at bounding box center [1269, 71] width 124 height 23
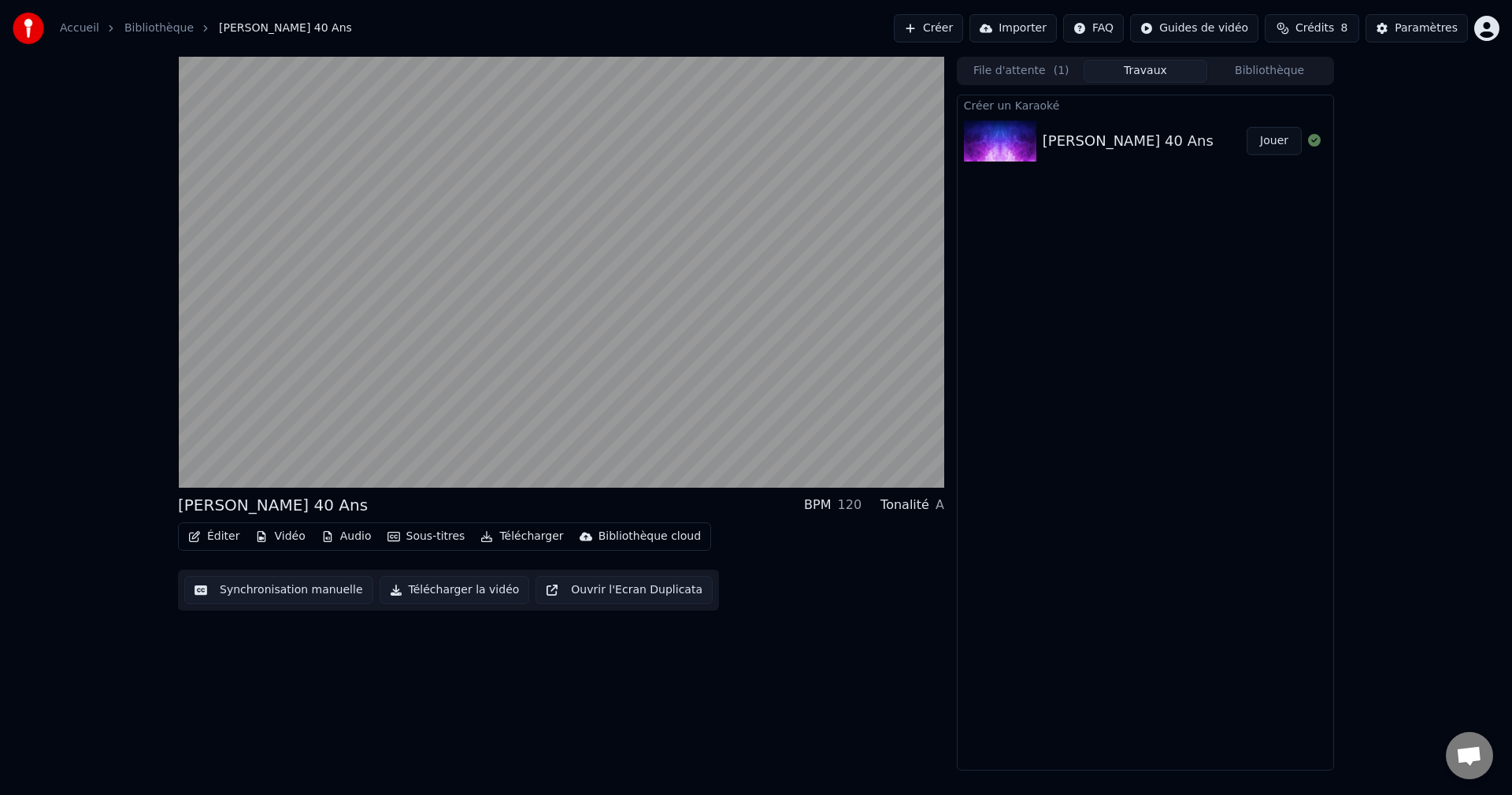
click at [1136, 66] on button "Travaux" at bounding box center [1146, 71] width 124 height 23
click at [1105, 131] on div "Anniv François 40 Ans" at bounding box center [1128, 141] width 171 height 22
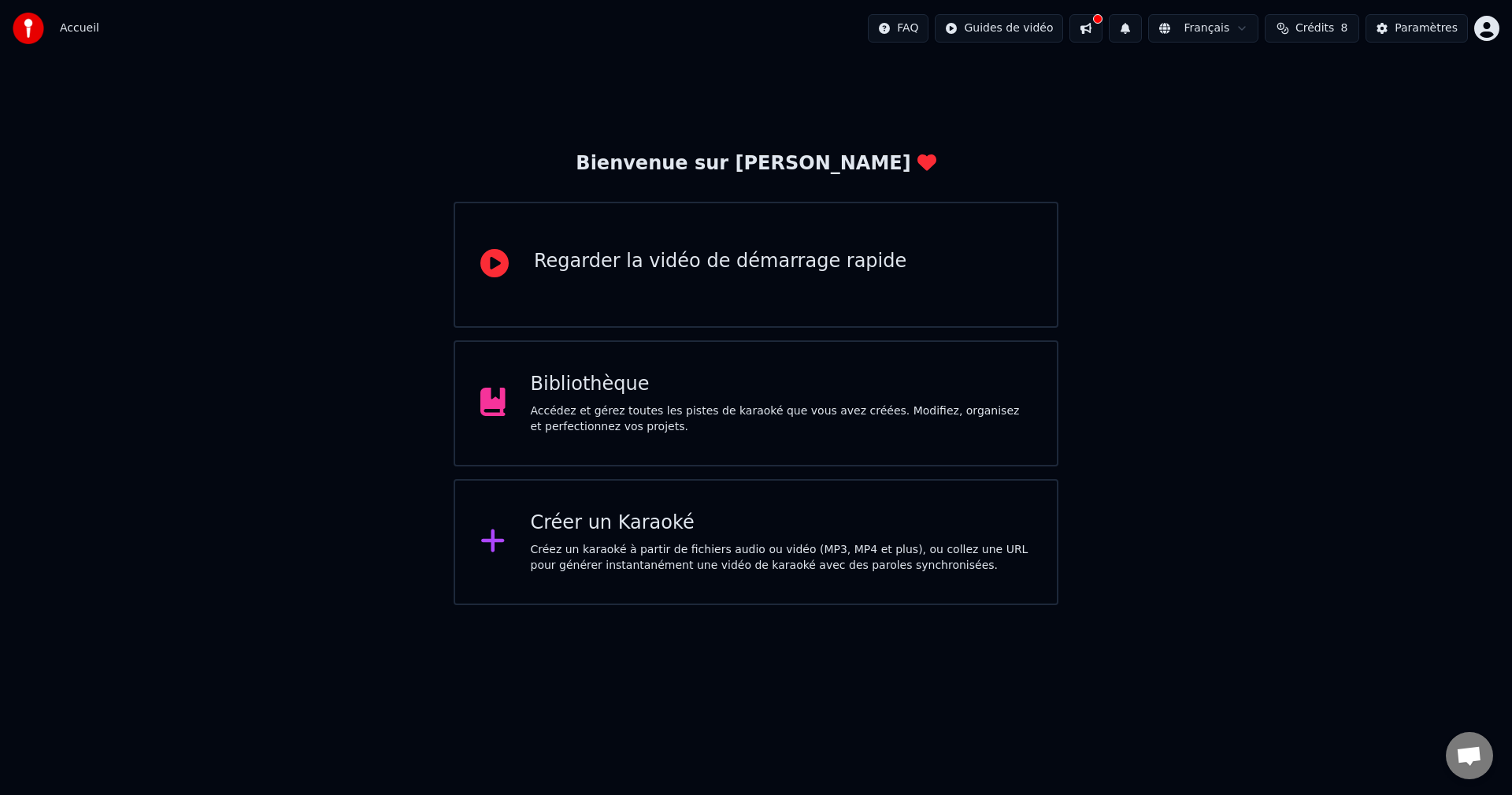
click at [862, 416] on div "Accédez et gérez toutes les pistes de karaoké que vous avez créées. Modifiez, o…" at bounding box center [781, 419] width 501 height 32
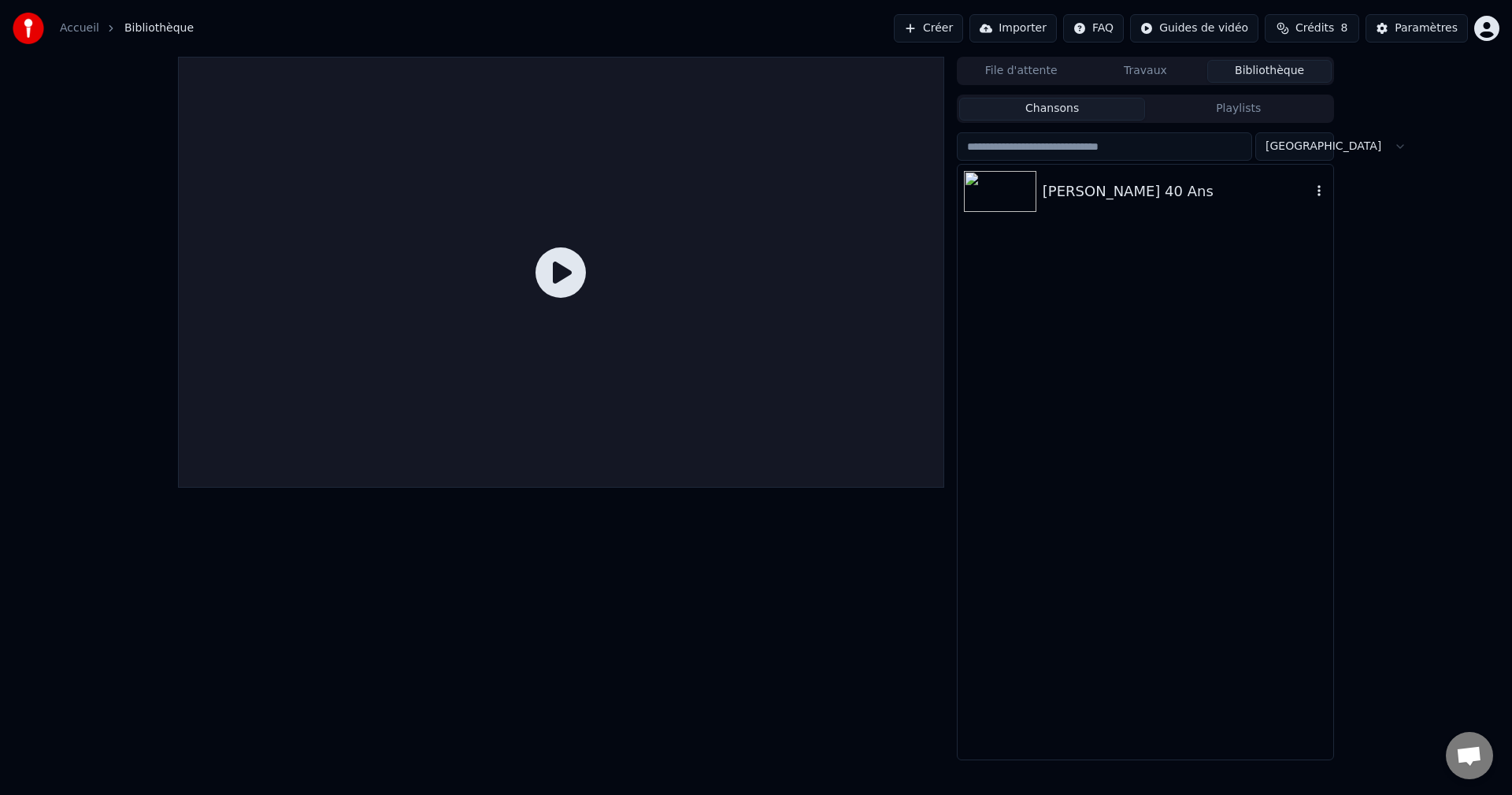
click at [1007, 184] on img at bounding box center [1000, 191] width 73 height 41
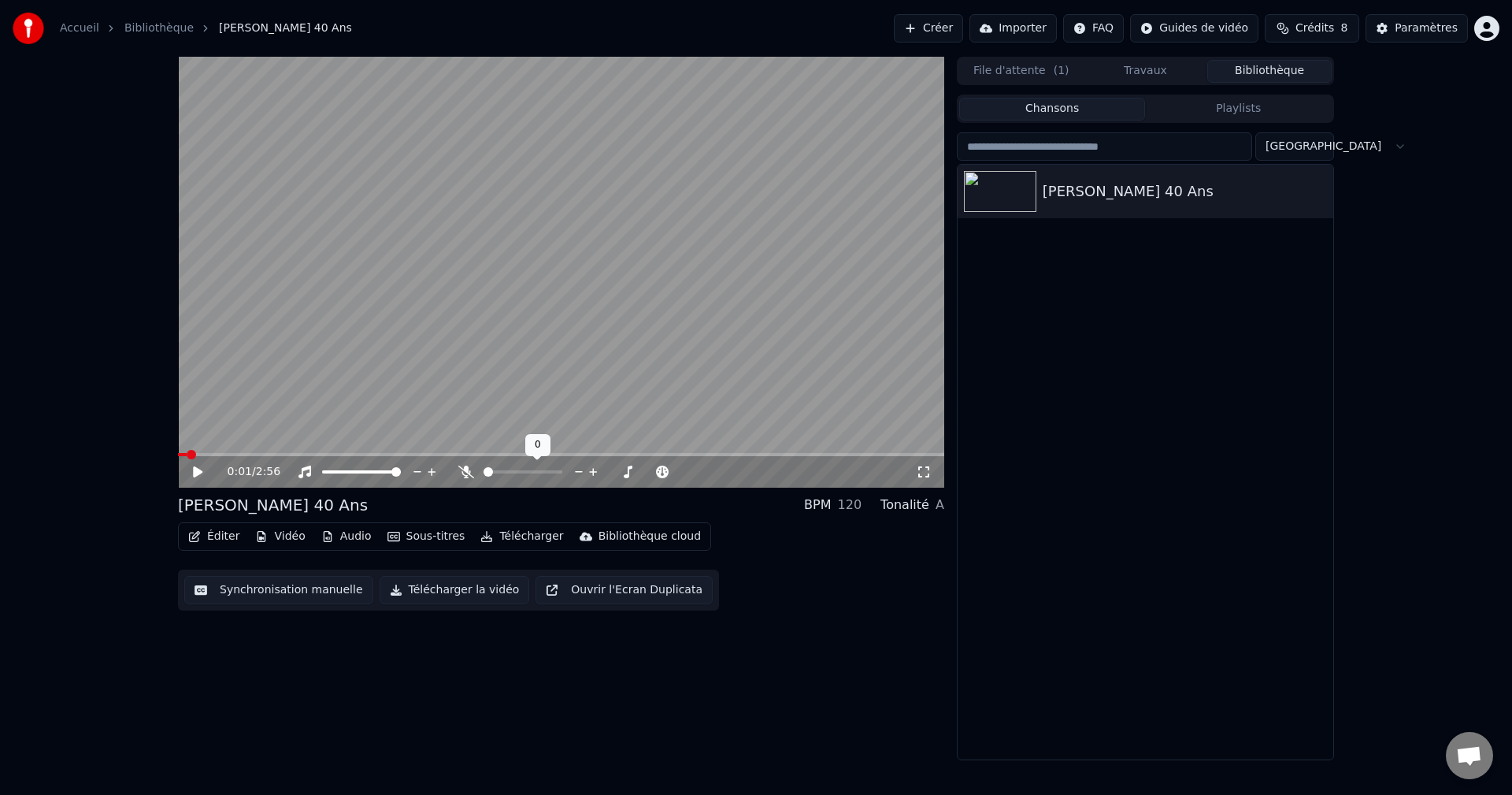
click at [463, 471] on icon at bounding box center [467, 472] width 16 height 13
click at [180, 456] on span at bounding box center [180, 455] width 5 height 3
click at [178, 456] on span at bounding box center [178, 455] width 0 height 3
click at [204, 454] on span at bounding box center [191, 455] width 26 height 3
click at [486, 456] on span at bounding box center [340, 455] width 325 height 3
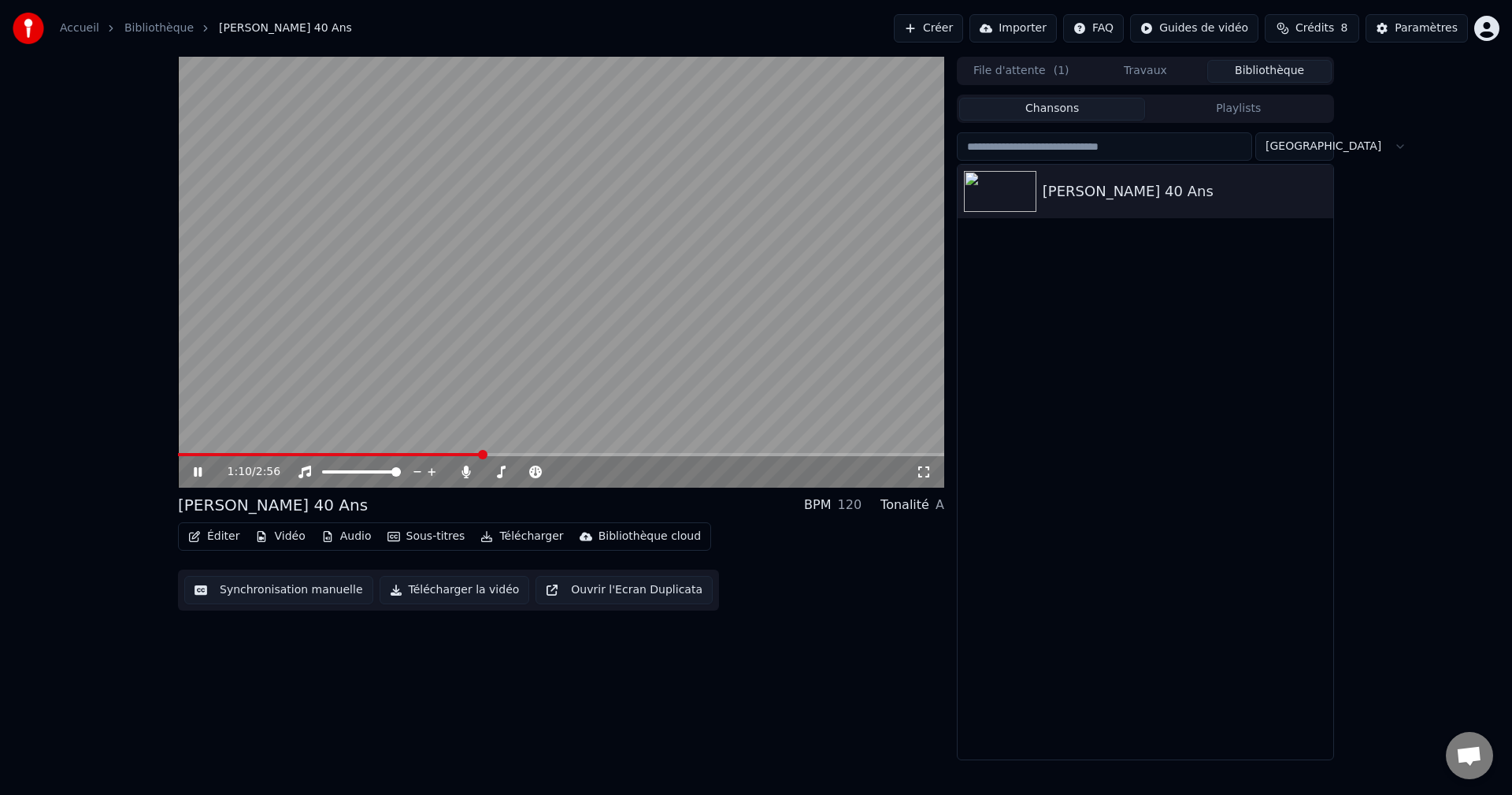
click at [480, 456] on span at bounding box center [330, 455] width 304 height 3
click at [454, 456] on span at bounding box center [317, 455] width 278 height 3
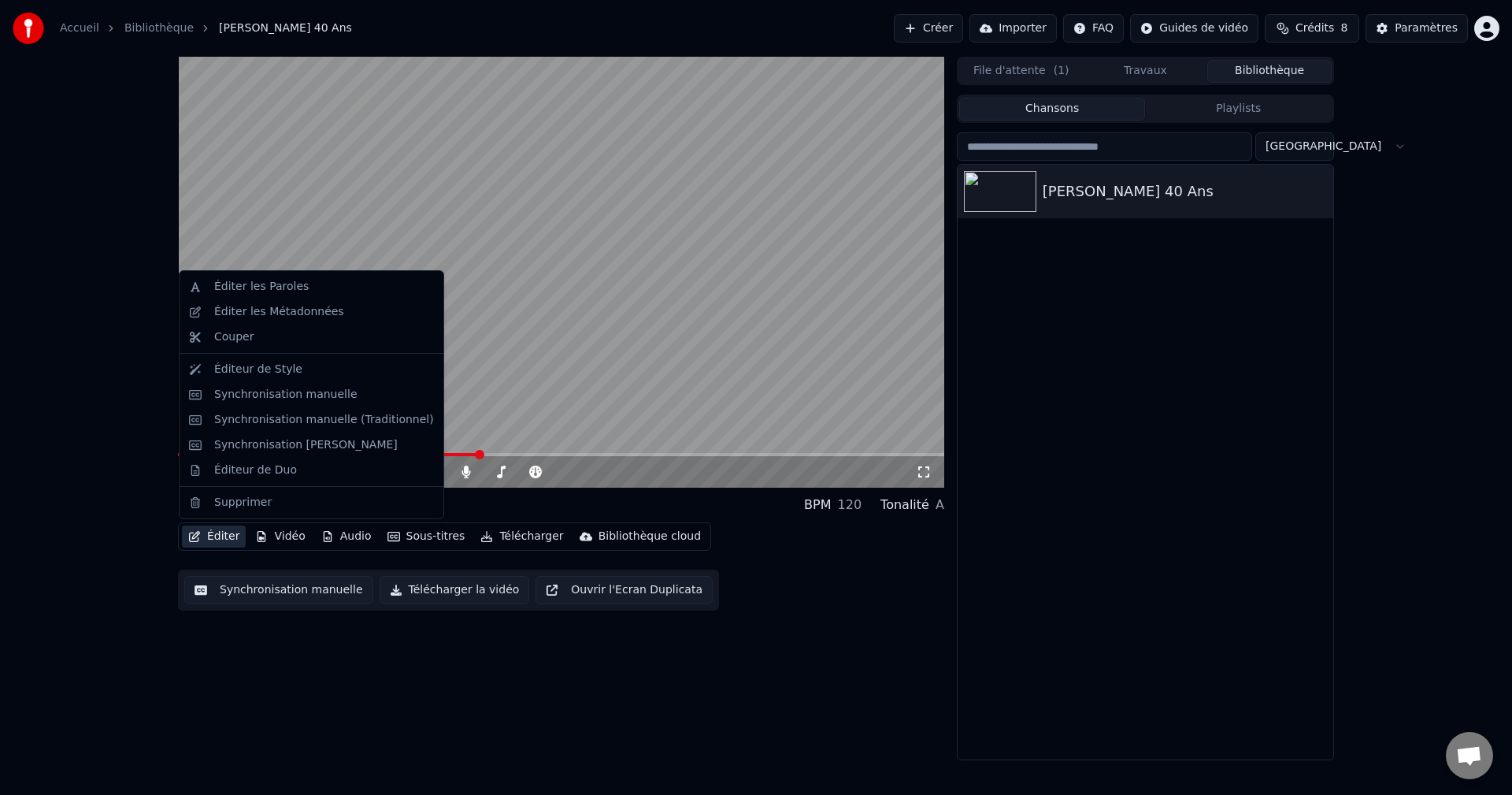
click at [216, 538] on button "Éditer" at bounding box center [214, 536] width 64 height 22
click at [297, 294] on div "Éditer les Paroles" at bounding box center [324, 287] width 220 height 16
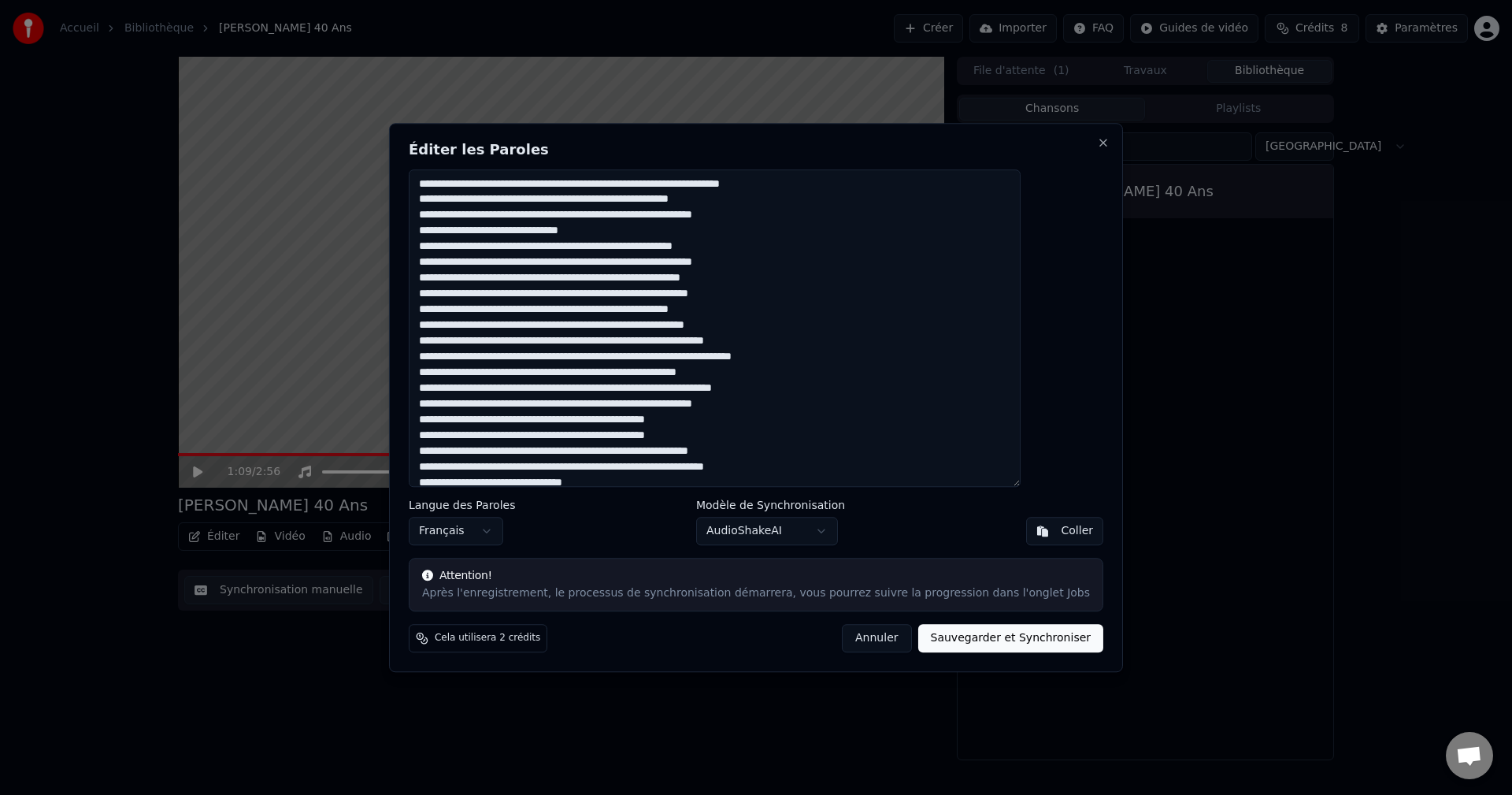
click at [635, 249] on textarea at bounding box center [715, 328] width 612 height 318
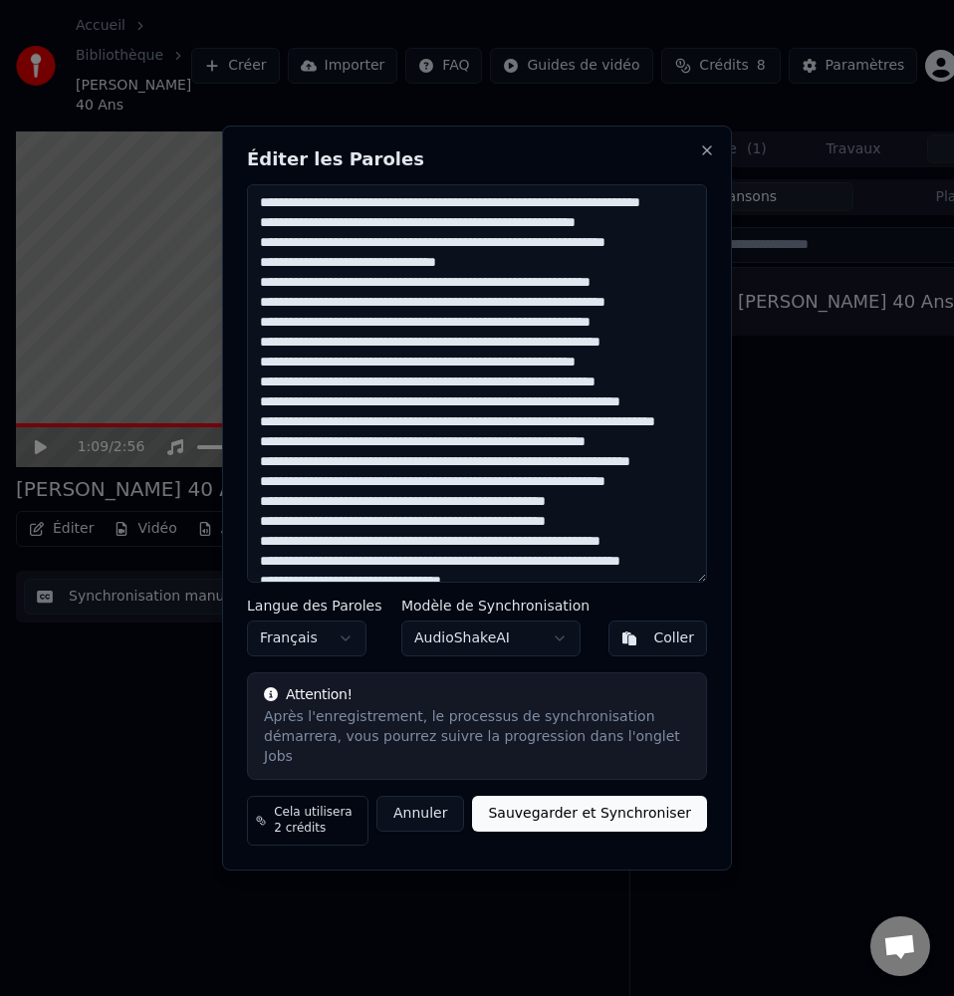
click at [522, 332] on textarea at bounding box center [477, 383] width 460 height 398
click at [447, 316] on textarea at bounding box center [477, 383] width 460 height 398
click at [593, 215] on textarea at bounding box center [477, 383] width 460 height 398
click at [383, 254] on textarea at bounding box center [477, 383] width 460 height 398
click at [484, 274] on textarea at bounding box center [477, 383] width 460 height 398
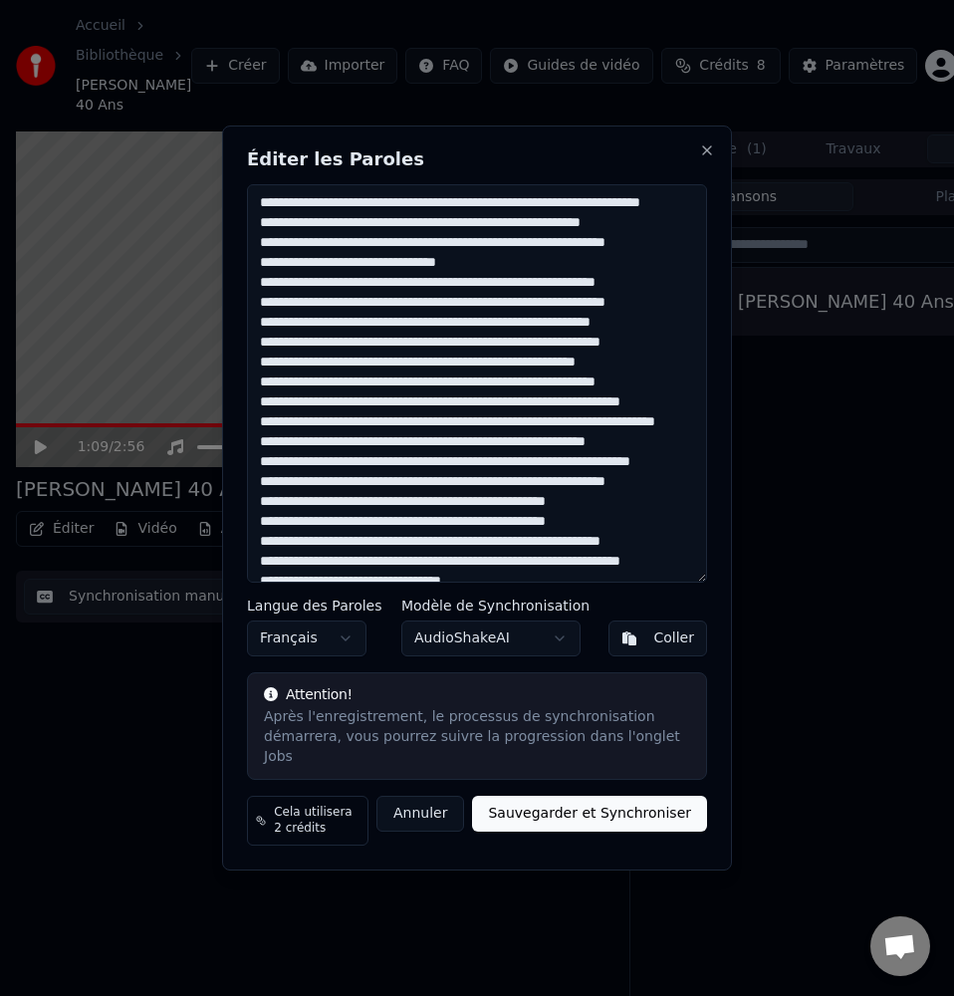
click at [484, 274] on textarea at bounding box center [477, 383] width 460 height 398
click at [313, 315] on textarea at bounding box center [477, 383] width 460 height 398
type textarea "**********"
click at [385, 476] on textarea at bounding box center [477, 383] width 460 height 398
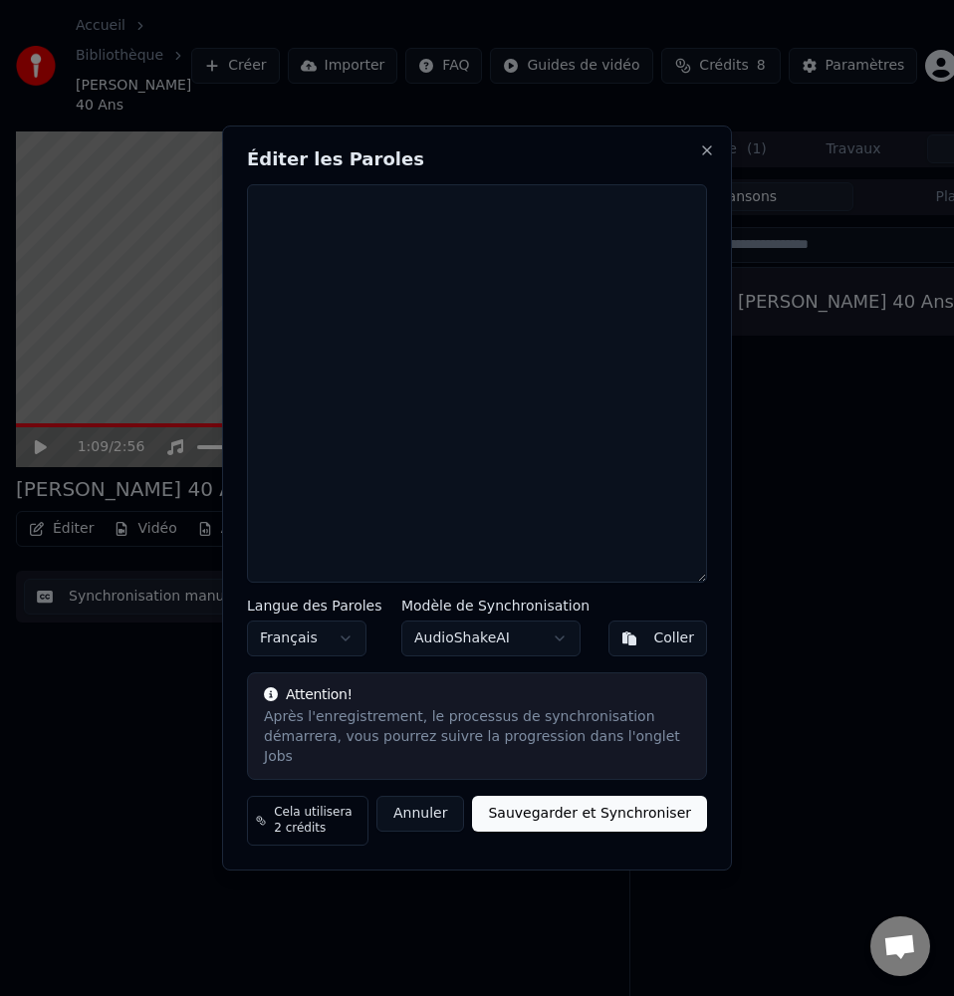
paste textarea "**********"
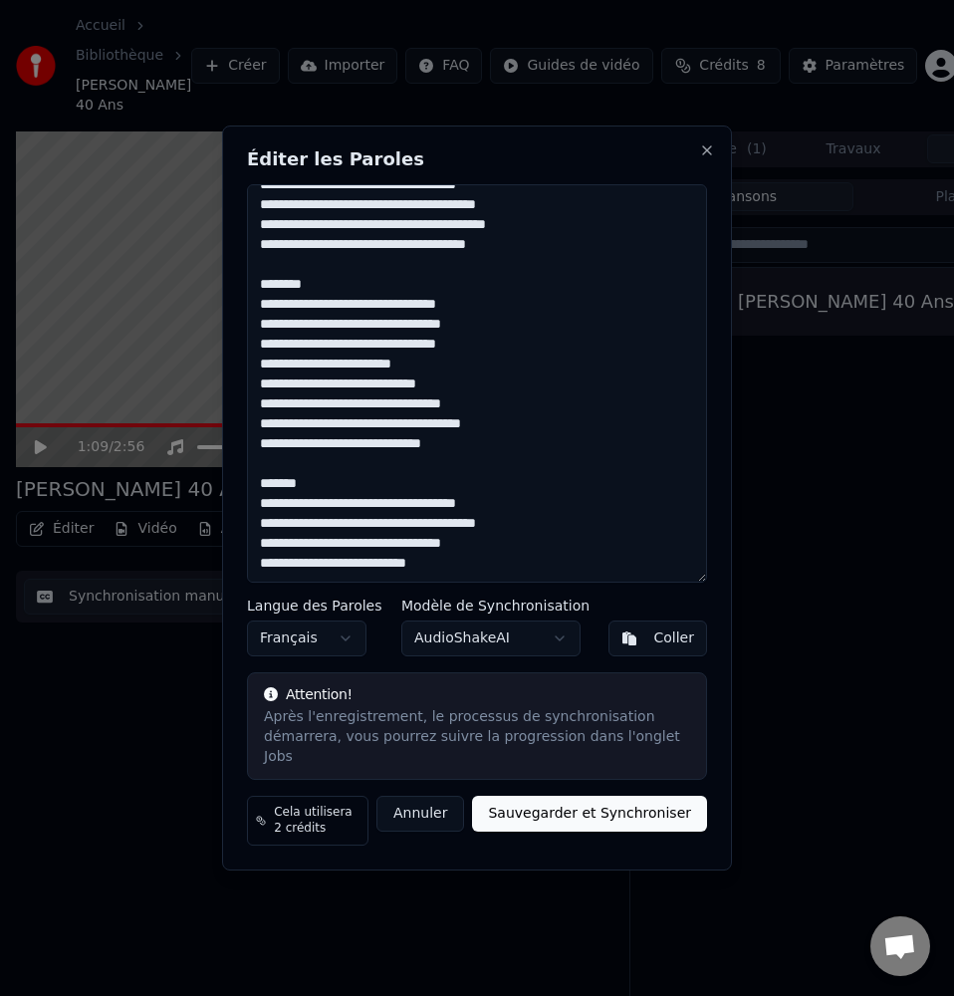
scroll to position [1272, 0]
click at [322, 490] on textarea at bounding box center [477, 383] width 460 height 398
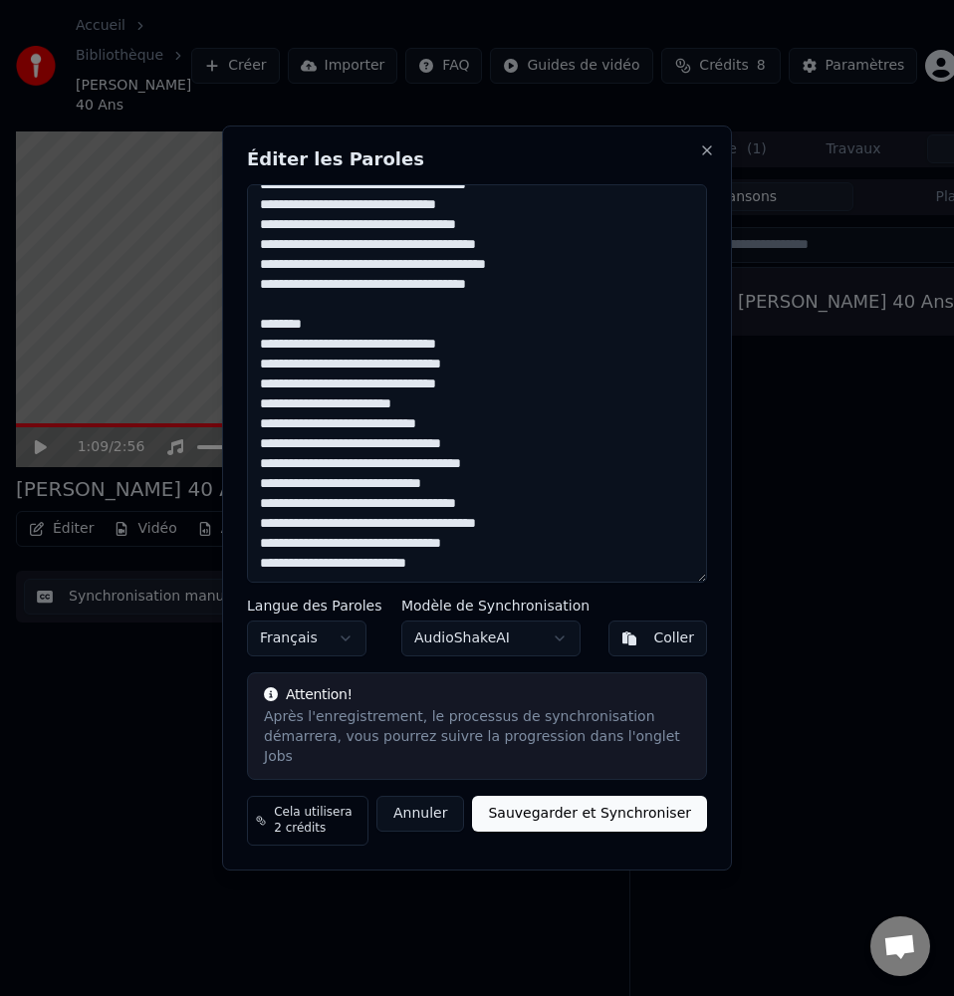
scroll to position [1232, 0]
click at [335, 332] on textarea at bounding box center [477, 383] width 460 height 398
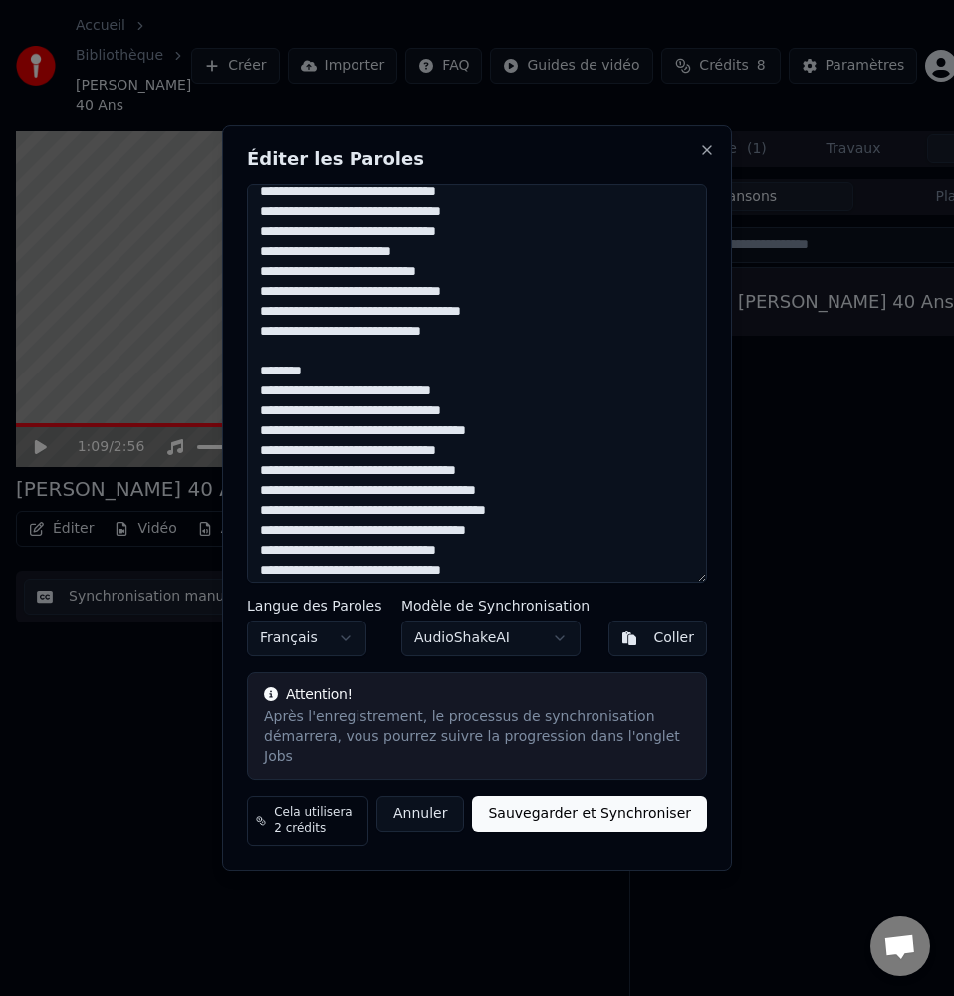
scroll to position [981, 0]
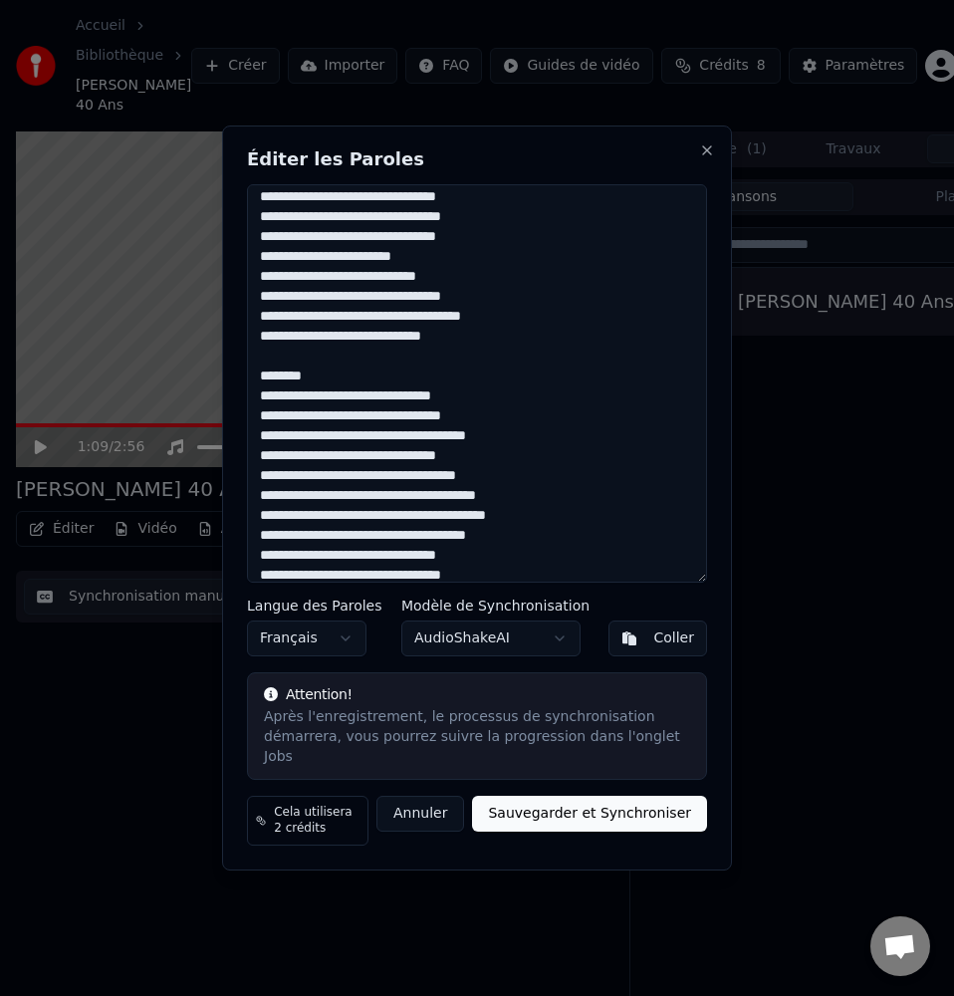
drag, startPoint x: 325, startPoint y: 382, endPoint x: 457, endPoint y: 353, distance: 135.8
click at [457, 353] on textarea at bounding box center [477, 383] width 460 height 398
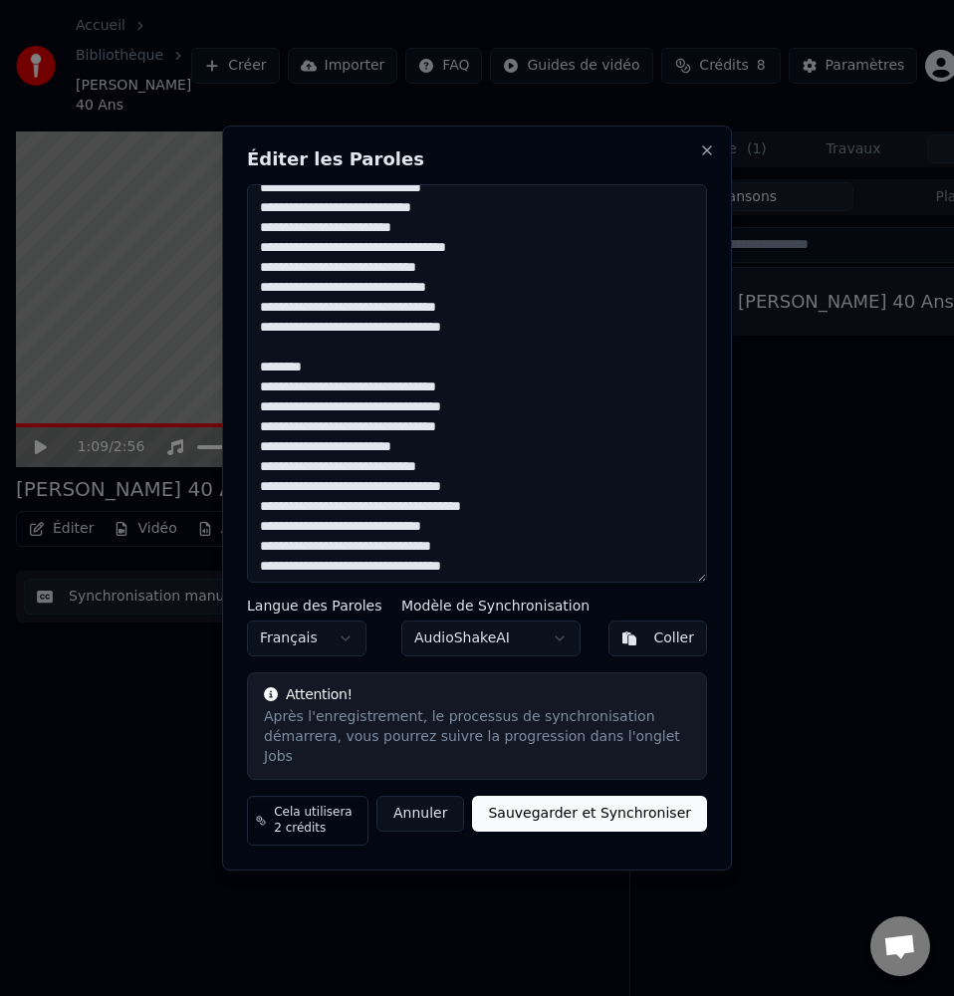
scroll to position [763, 0]
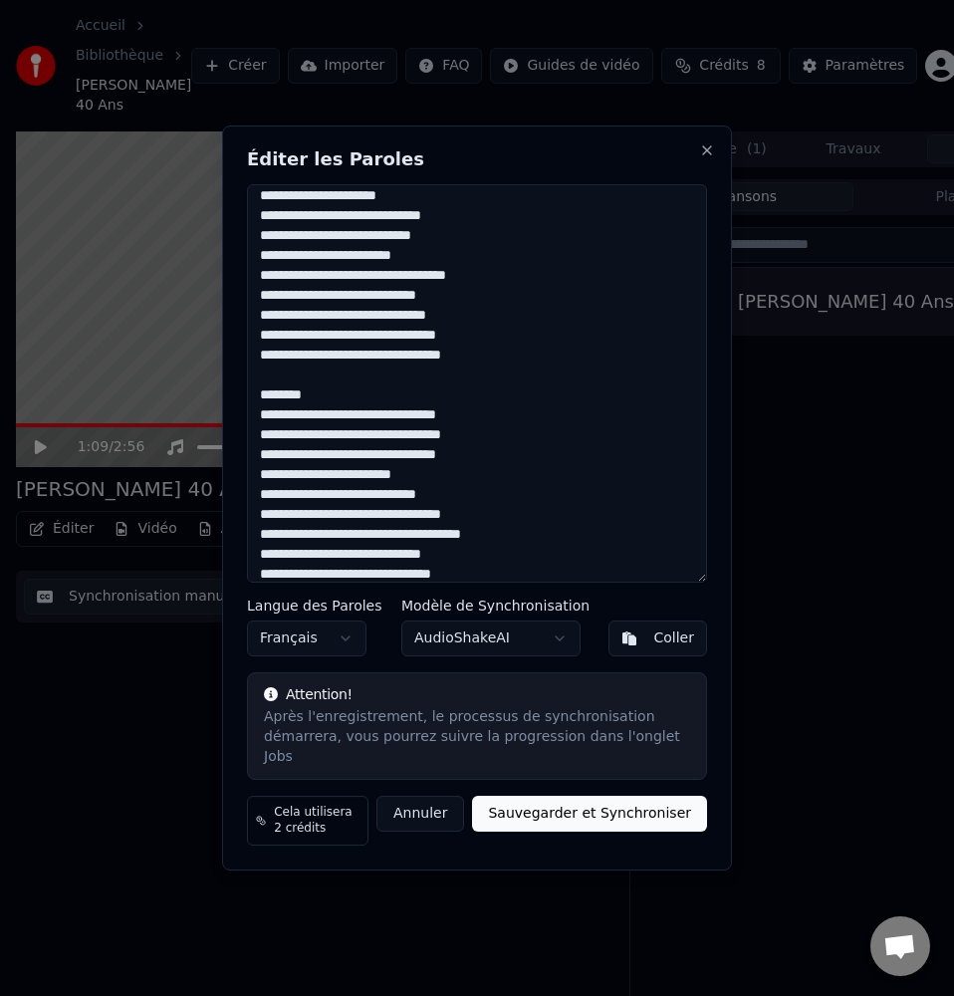
drag, startPoint x: 530, startPoint y: 367, endPoint x: 530, endPoint y: 405, distance: 38.8
click at [530, 405] on textarea at bounding box center [477, 383] width 460 height 398
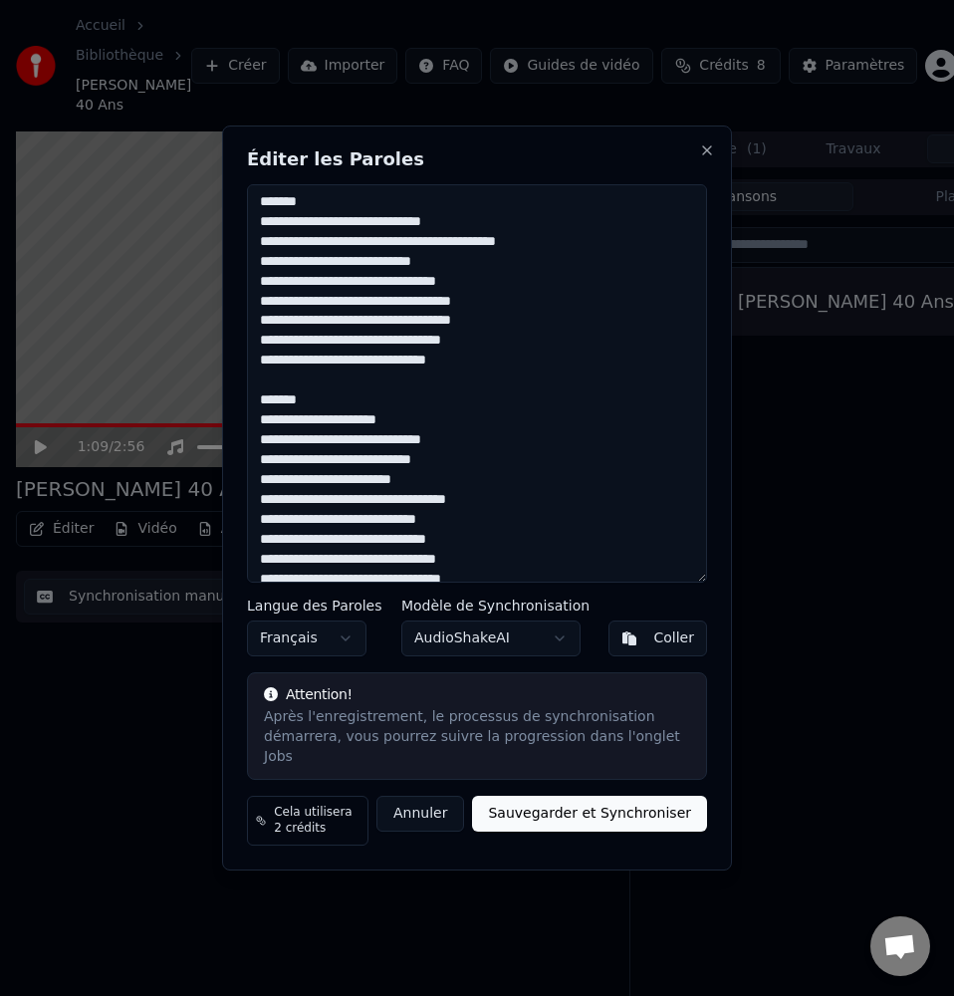
scroll to position [522, 0]
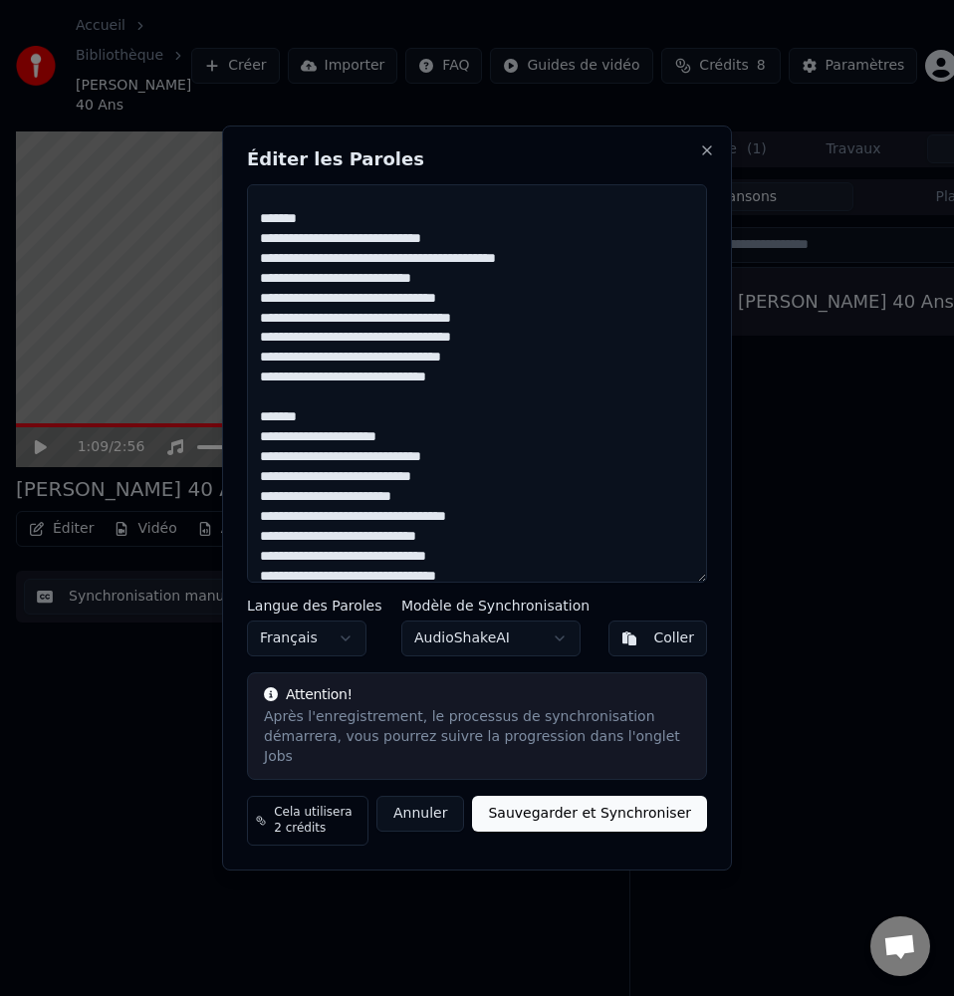
drag, startPoint x: 468, startPoint y: 388, endPoint x: 470, endPoint y: 422, distance: 33.9
click at [470, 422] on textarea at bounding box center [477, 383] width 460 height 398
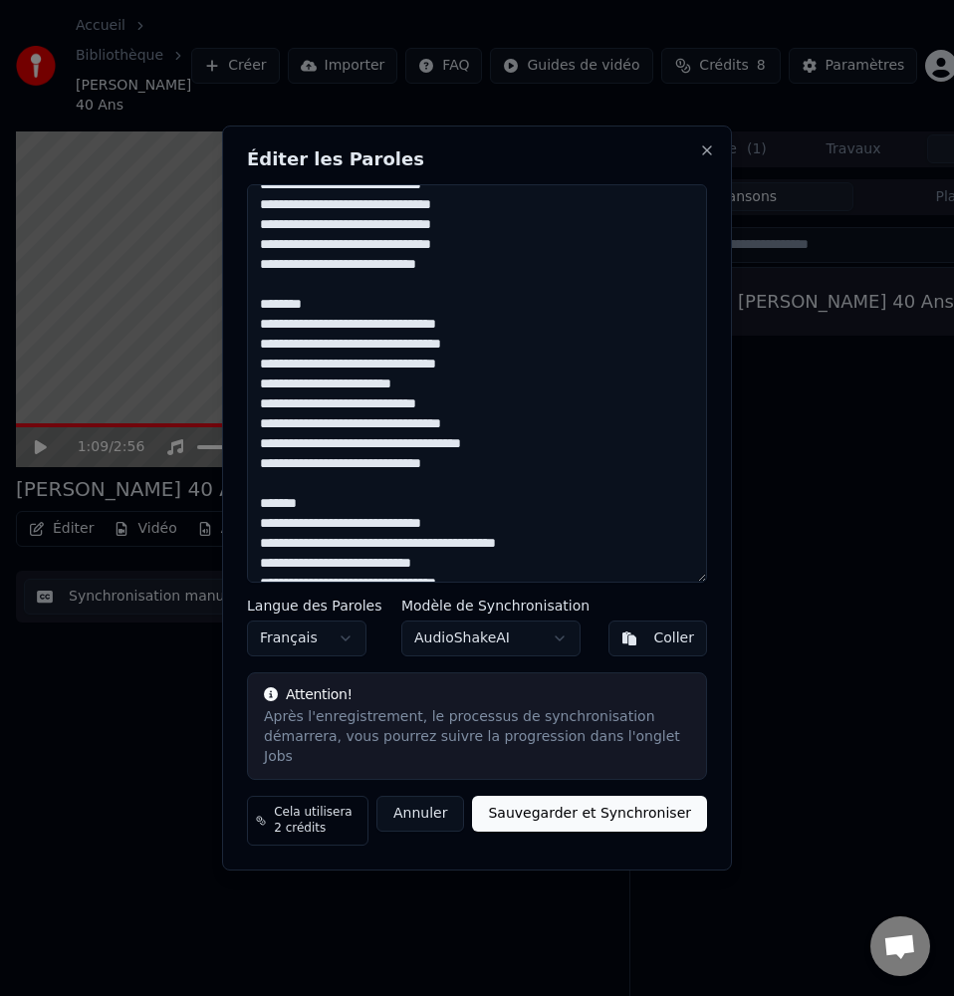
scroll to position [250, 0]
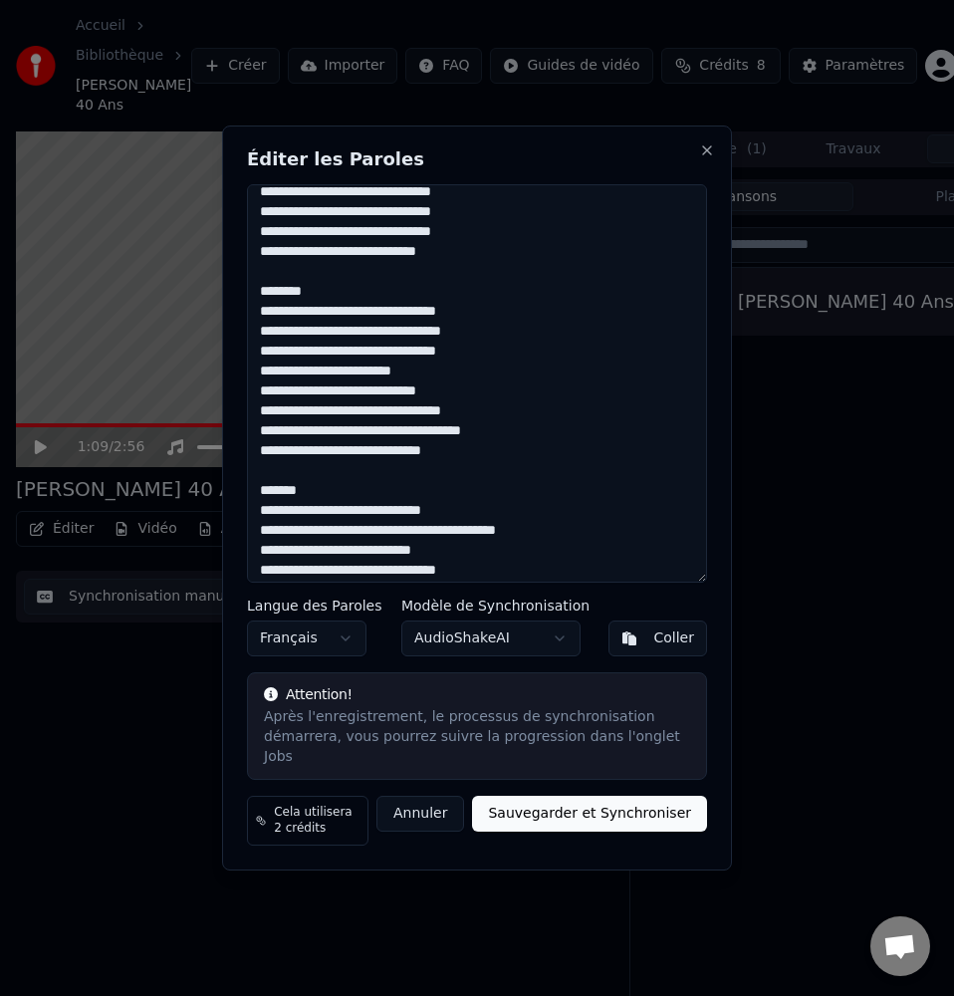
drag, startPoint x: 483, startPoint y: 462, endPoint x: 475, endPoint y: 506, distance: 44.5
click at [475, 506] on textarea at bounding box center [477, 383] width 460 height 398
drag, startPoint x: 470, startPoint y: 262, endPoint x: 471, endPoint y: 301, distance: 38.9
click at [471, 301] on textarea at bounding box center [477, 383] width 460 height 398
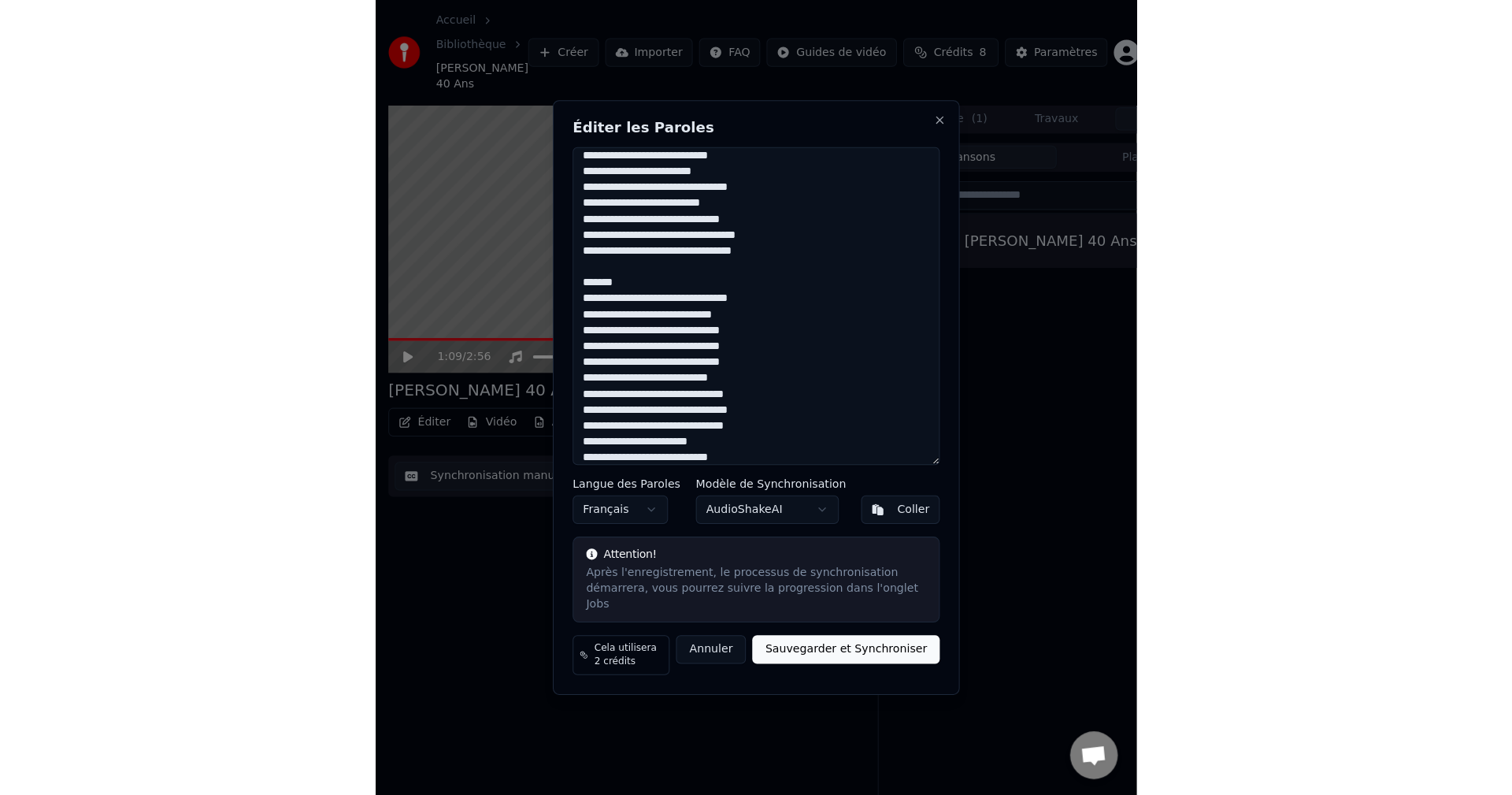
scroll to position [0, 0]
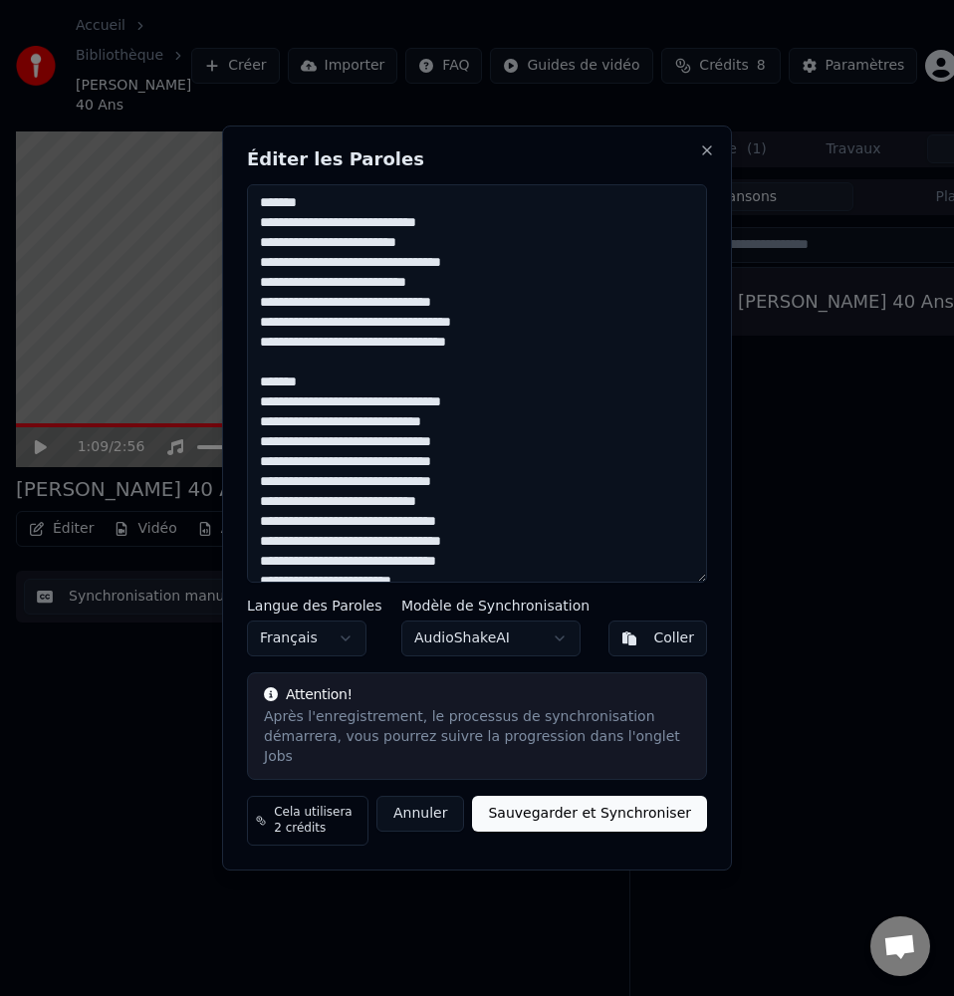
click at [493, 351] on textarea at bounding box center [477, 383] width 460 height 398
drag, startPoint x: 493, startPoint y: 351, endPoint x: 496, endPoint y: 387, distance: 37.0
click at [496, 387] on textarea at bounding box center [477, 383] width 460 height 398
drag, startPoint x: 312, startPoint y: 212, endPoint x: 257, endPoint y: 222, distance: 55.7
click at [257, 222] on textarea at bounding box center [477, 383] width 460 height 398
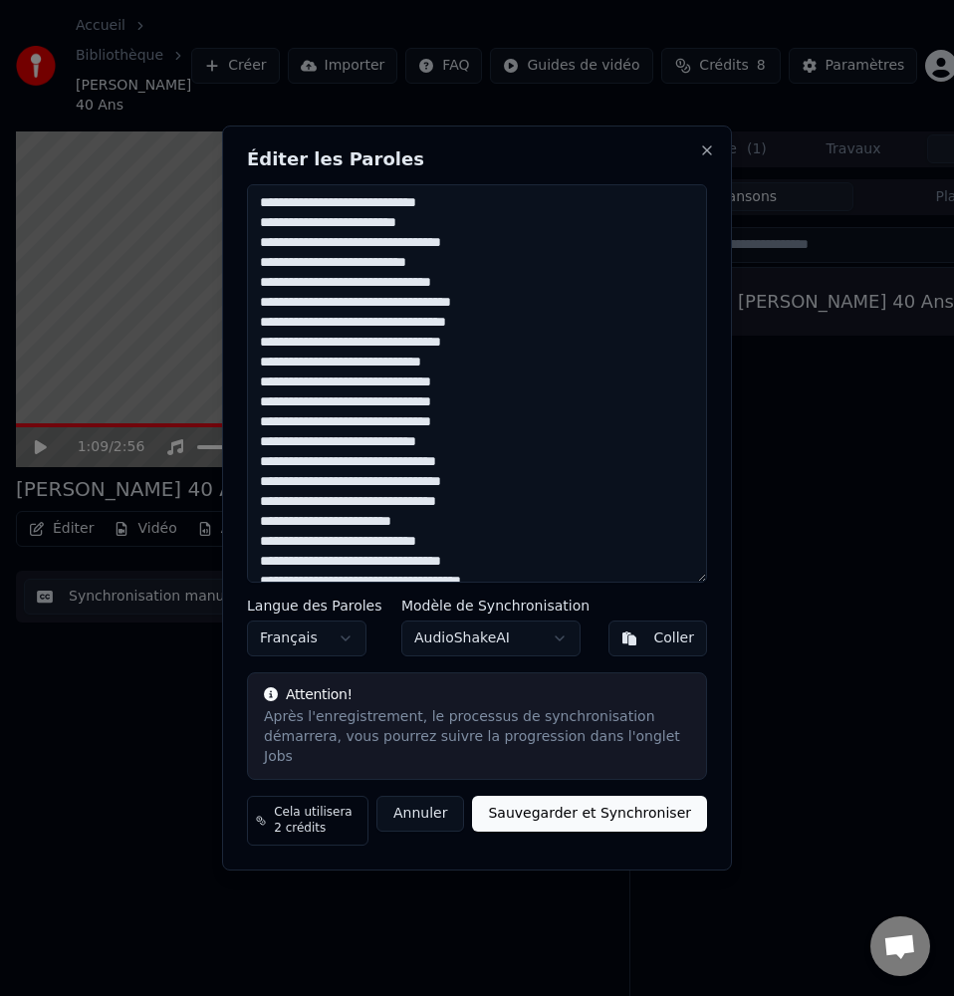
type textarea "**********"
click at [596, 805] on button "Sauvegarder et Synchroniser" at bounding box center [589, 814] width 235 height 36
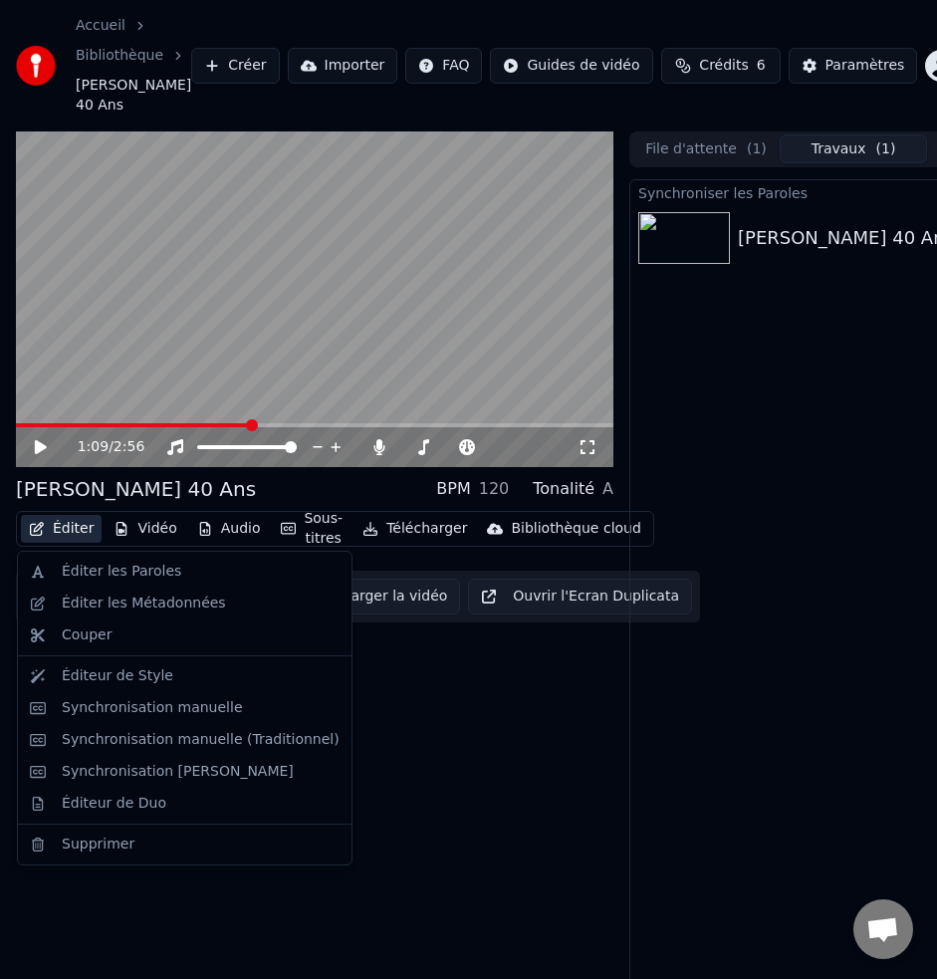
click at [79, 530] on button "Éditer" at bounding box center [61, 529] width 81 height 28
click at [81, 573] on div "Éditer les Paroles" at bounding box center [122, 572] width 120 height 20
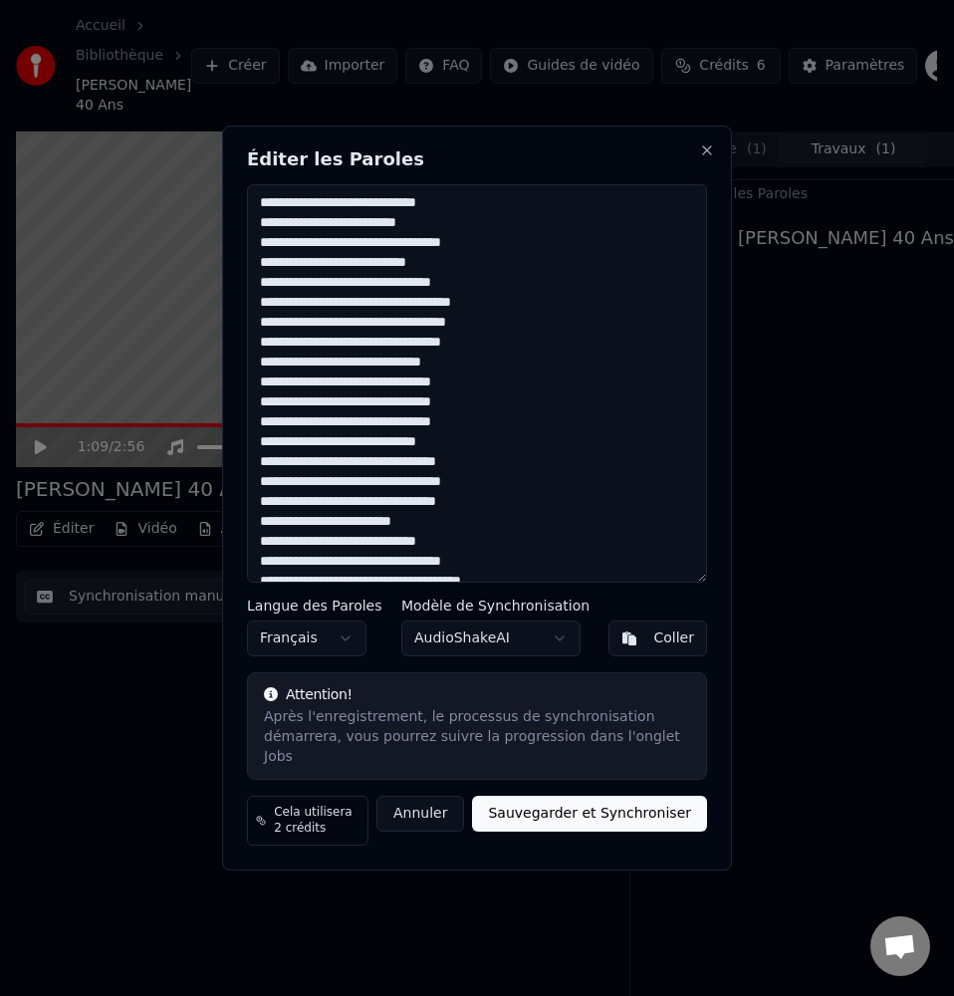
click at [284, 236] on textarea at bounding box center [477, 383] width 460 height 398
click at [362, 235] on textarea at bounding box center [477, 383] width 460 height 398
click at [322, 233] on textarea at bounding box center [477, 383] width 460 height 398
click at [285, 234] on textarea at bounding box center [477, 383] width 460 height 398
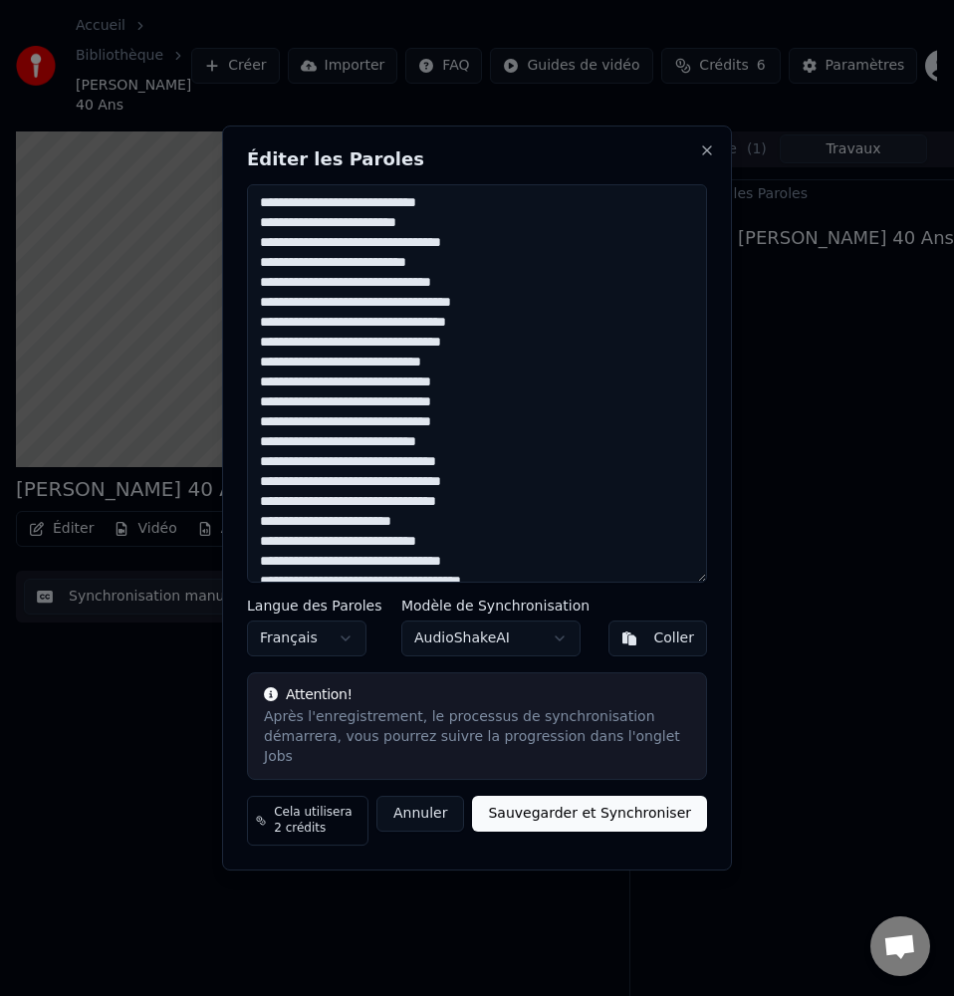
click at [285, 234] on textarea at bounding box center [477, 383] width 460 height 398
type textarea "**********"
click at [533, 815] on button "Sauvegarder et Synchroniser" at bounding box center [589, 814] width 235 height 36
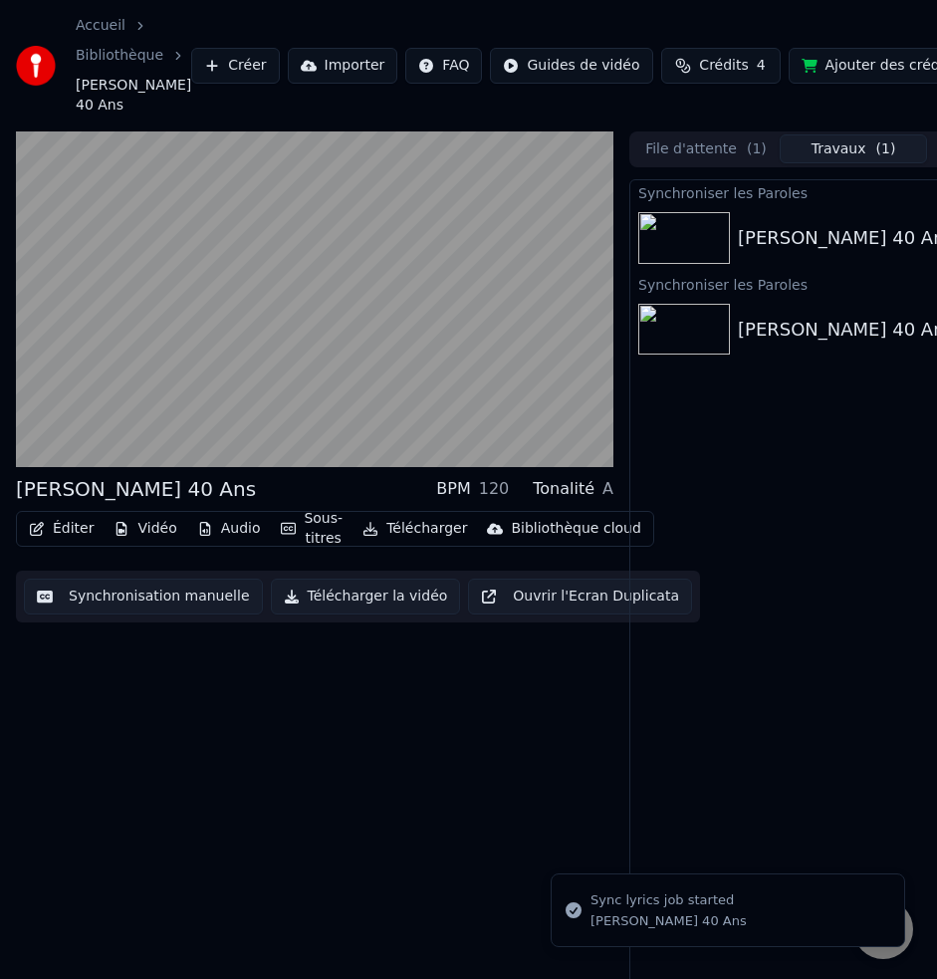
click at [260, 803] on div "Anniv François 40 Ans BPM 120 Tonalité A Éditer Vidéo Audio Sous-titres Télécha…" at bounding box center [315, 571] width 598 height 880
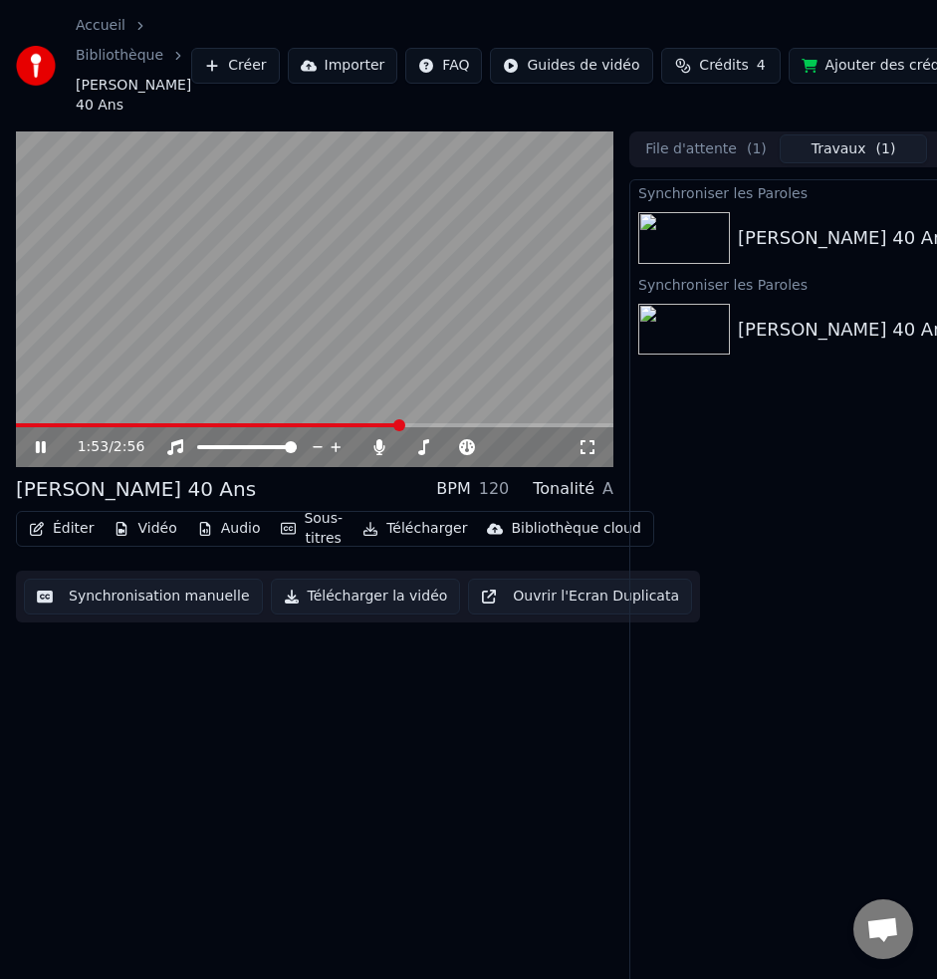
click at [275, 344] on video at bounding box center [315, 299] width 598 height 337
click at [690, 321] on img at bounding box center [684, 330] width 92 height 52
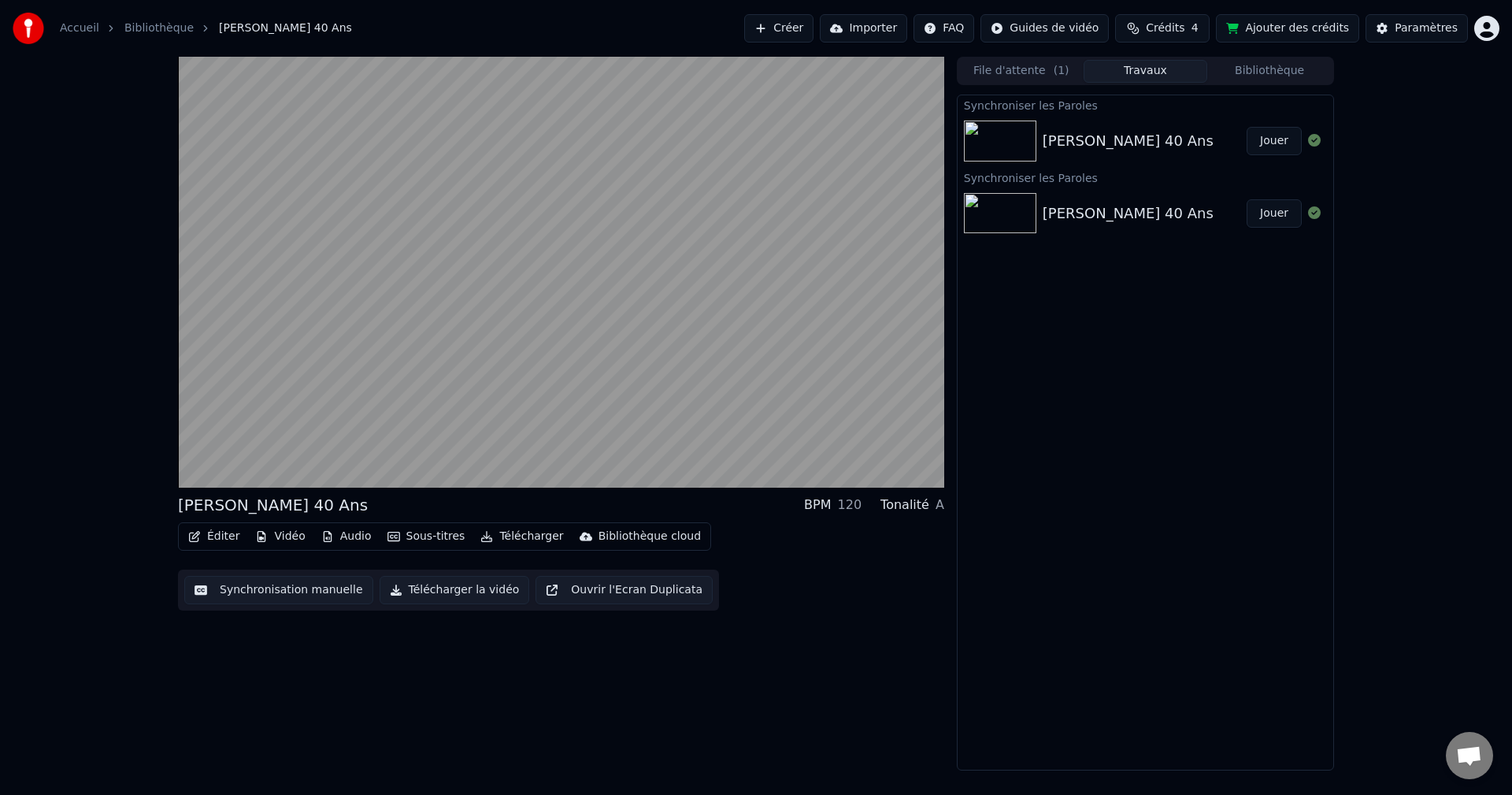
click at [1280, 143] on button "Jouer" at bounding box center [1275, 141] width 55 height 28
click at [410, 589] on button "Télécharger la vidéo" at bounding box center [455, 590] width 150 height 28
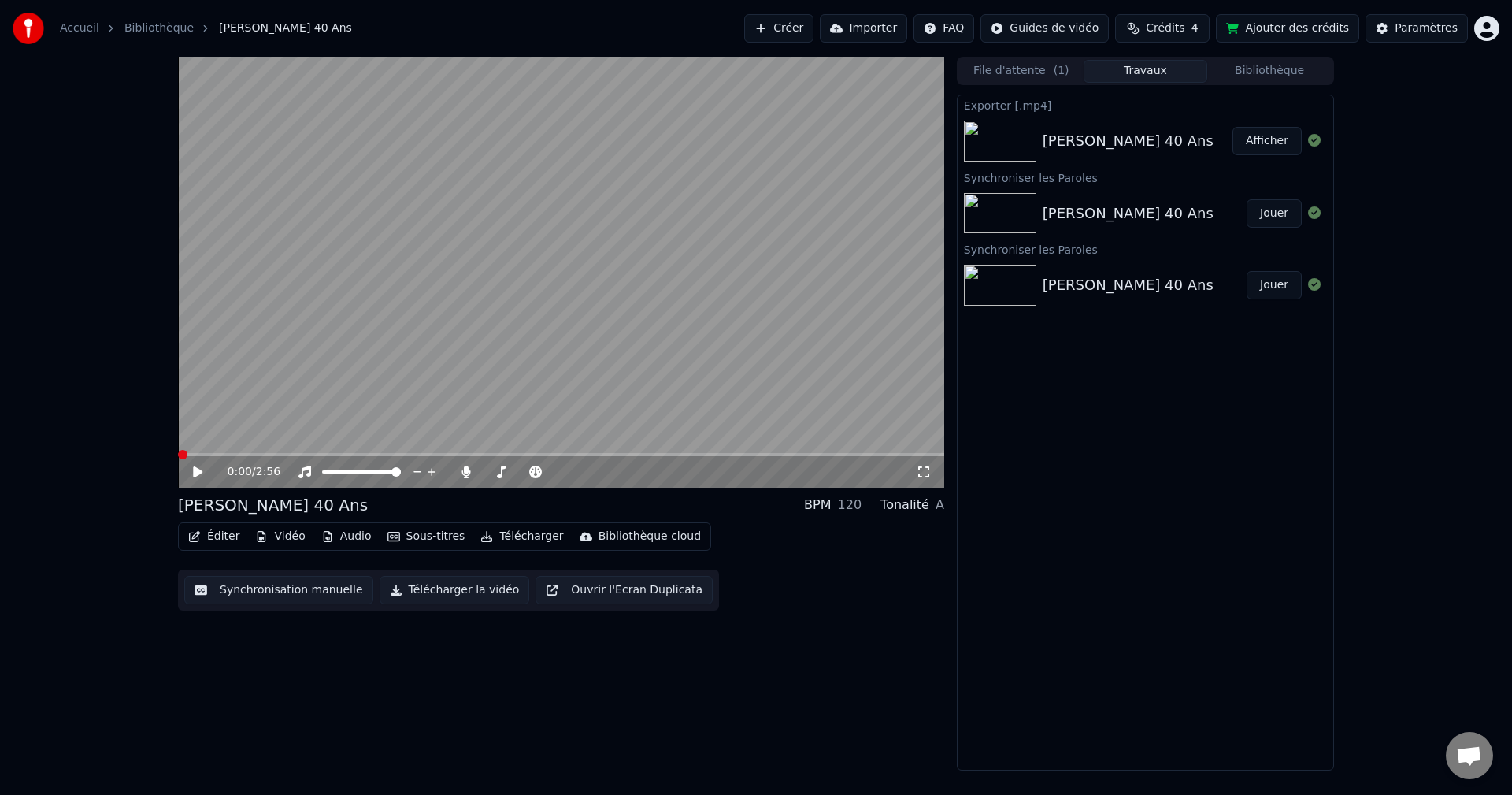
click at [1271, 138] on button "Afficher" at bounding box center [1268, 141] width 70 height 28
